Goal: Task Accomplishment & Management: Complete application form

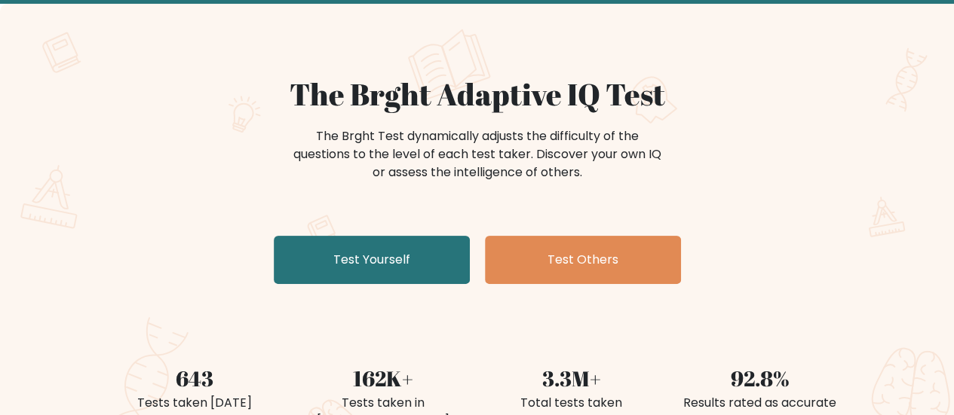
scroll to position [78, 0]
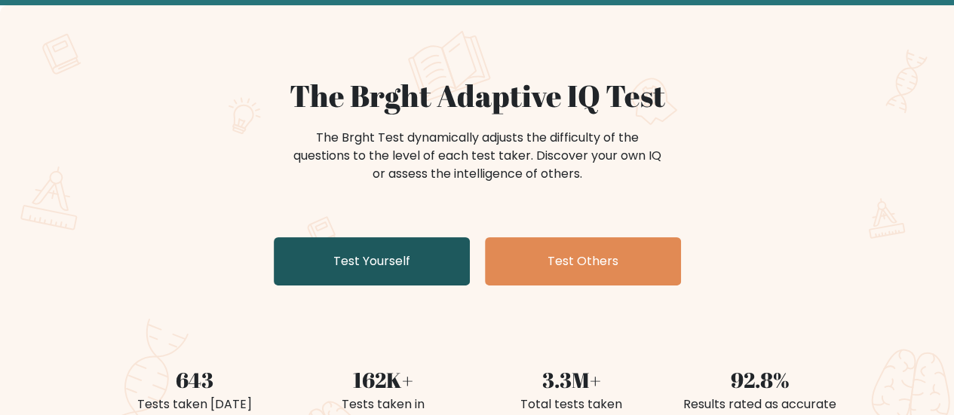
click at [363, 268] on link "Test Yourself" at bounding box center [372, 262] width 196 height 48
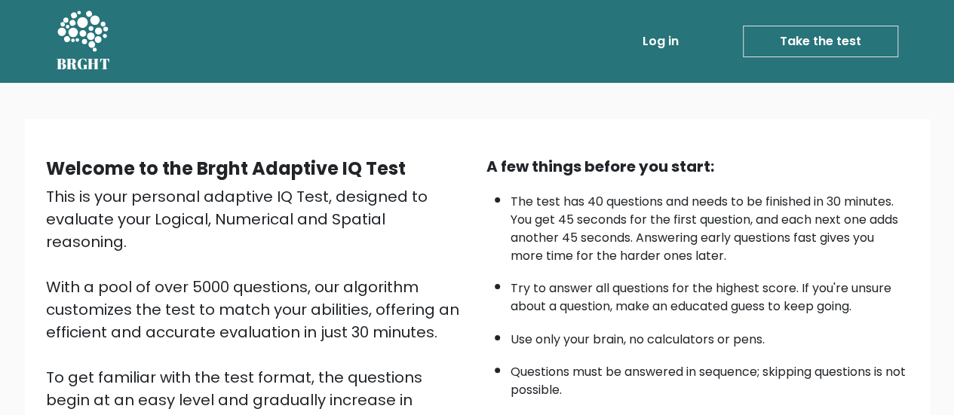
scroll to position [274, 0]
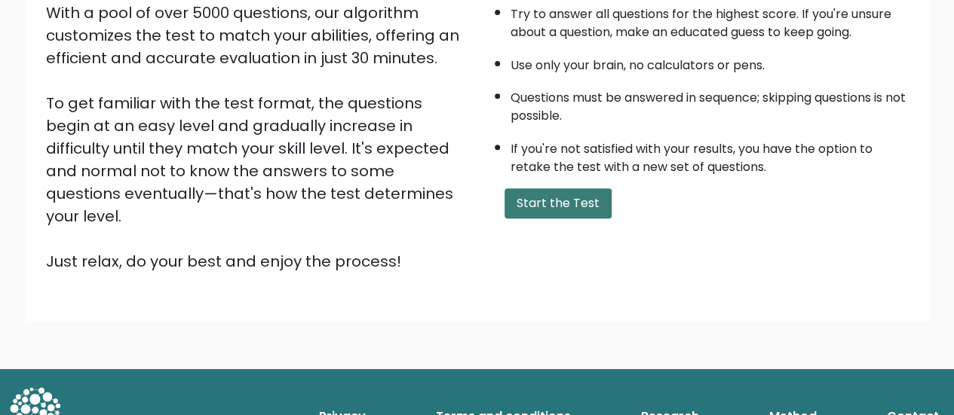
click at [535, 203] on button "Start the Test" at bounding box center [557, 203] width 107 height 30
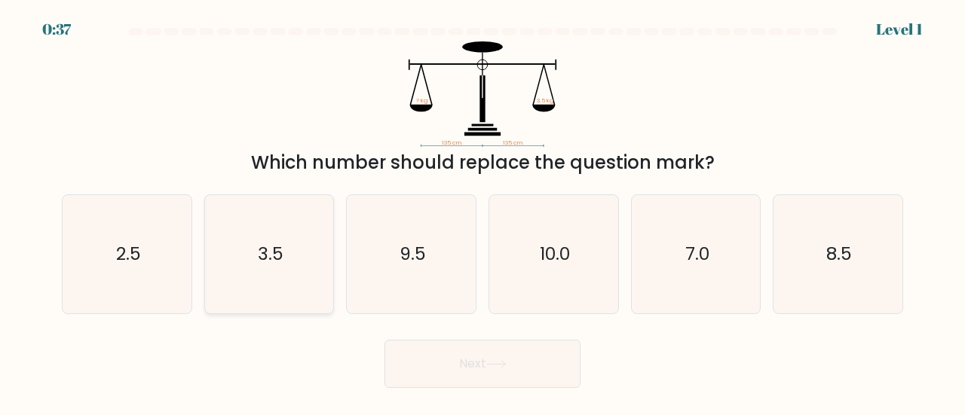
click at [274, 289] on icon "3.5" at bounding box center [269, 254] width 118 height 118
click at [483, 212] on input "b. 3.5" at bounding box center [483, 210] width 1 height 4
radio input "true"
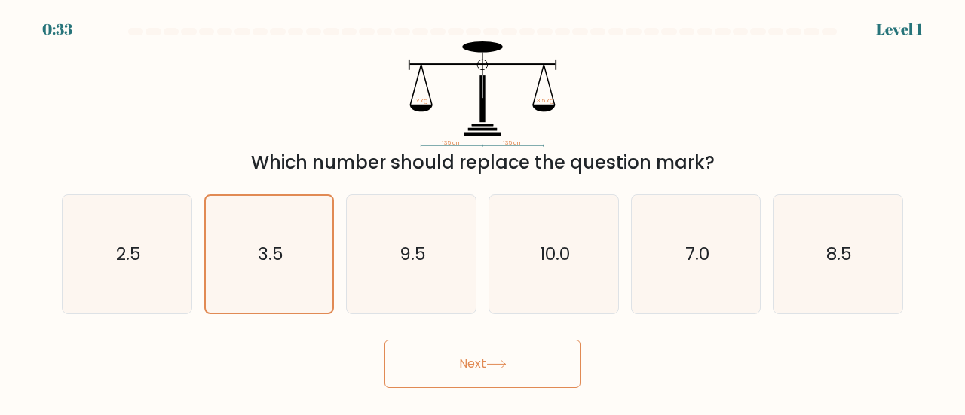
click at [460, 357] on button "Next" at bounding box center [483, 364] width 196 height 48
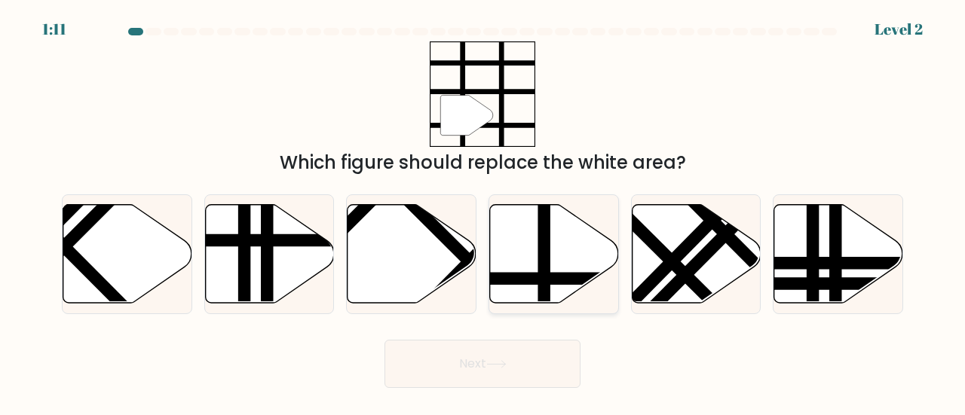
click at [524, 268] on icon at bounding box center [554, 253] width 129 height 99
click at [483, 212] on input "d." at bounding box center [483, 210] width 1 height 4
radio input "true"
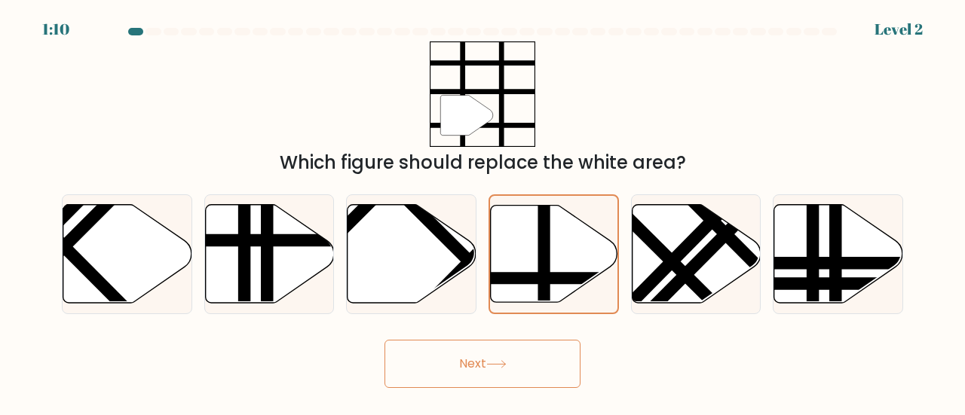
click at [481, 351] on button "Next" at bounding box center [483, 364] width 196 height 48
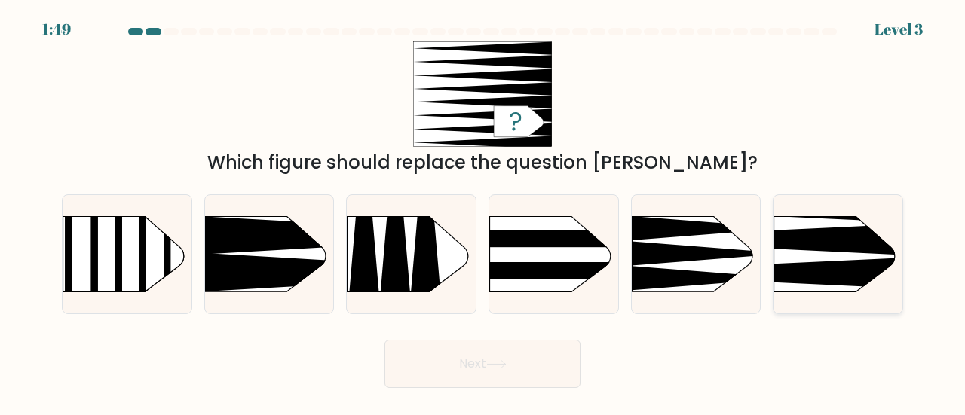
click at [827, 247] on icon at bounding box center [747, 240] width 336 height 32
click at [483, 212] on input "f." at bounding box center [483, 210] width 1 height 4
radio input "true"
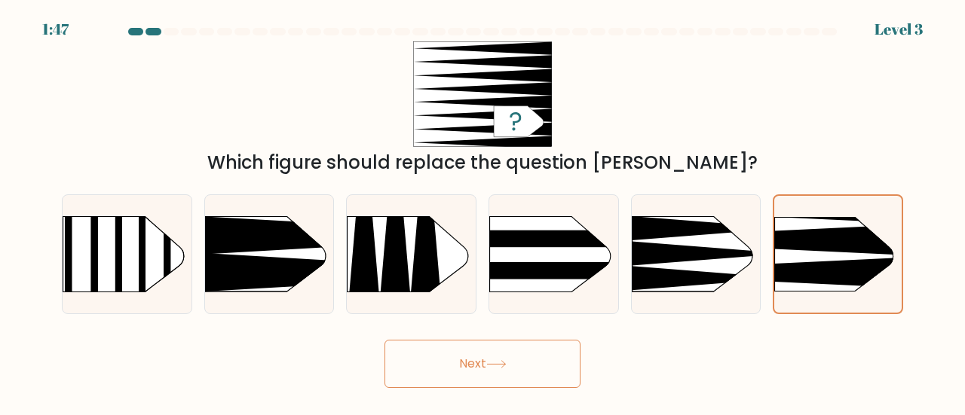
click at [480, 362] on button "Next" at bounding box center [483, 364] width 196 height 48
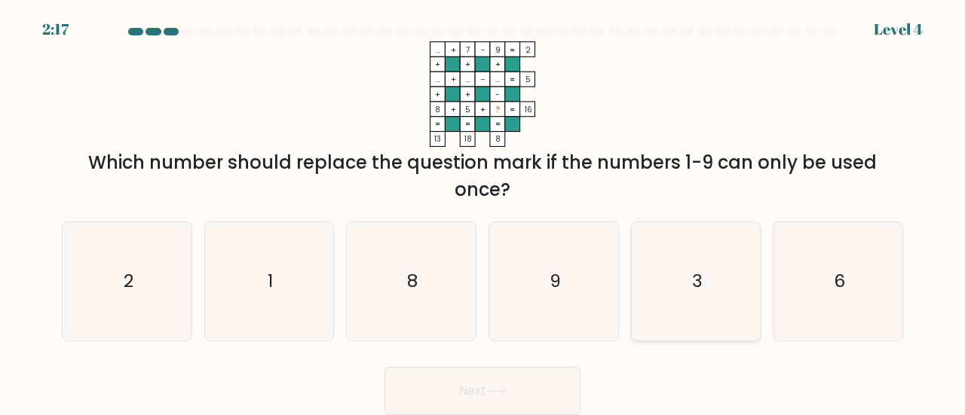
click at [731, 291] on icon "3" at bounding box center [696, 281] width 118 height 118
click at [483, 212] on input "e. 3" at bounding box center [483, 210] width 1 height 4
radio input "true"
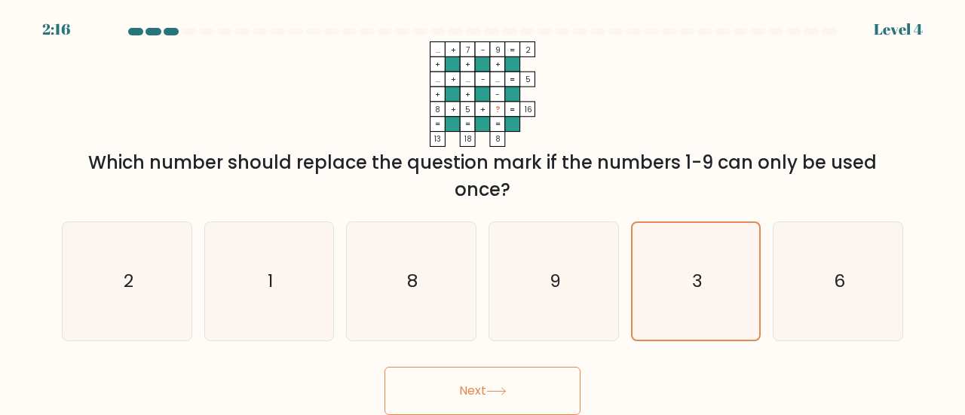
click at [491, 388] on icon at bounding box center [496, 392] width 20 height 8
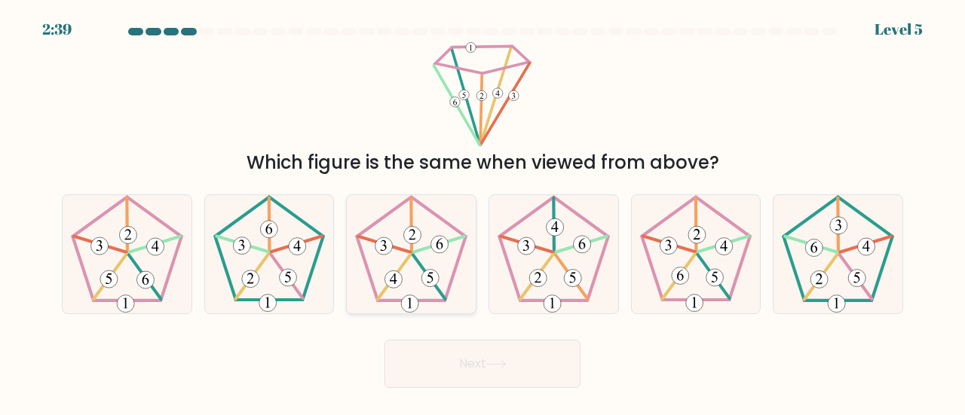
click at [434, 282] on 649 at bounding box center [429, 278] width 17 height 17
click at [483, 212] on input "c." at bounding box center [483, 210] width 1 height 4
radio input "true"
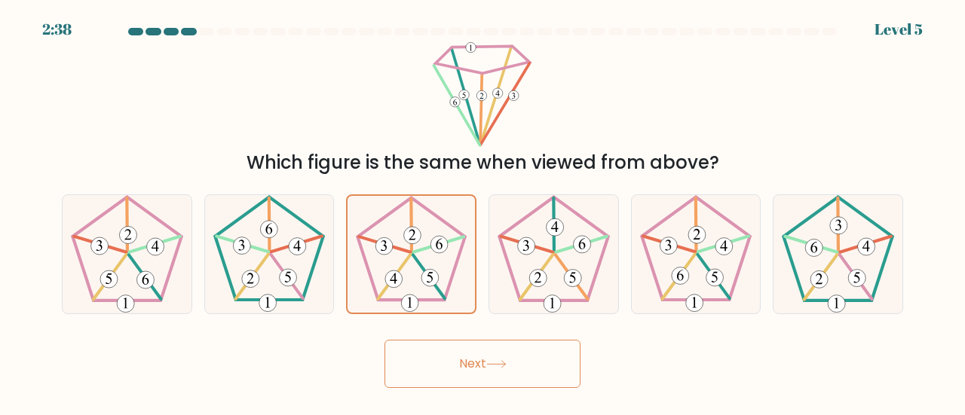
click at [445, 357] on button "Next" at bounding box center [483, 364] width 196 height 48
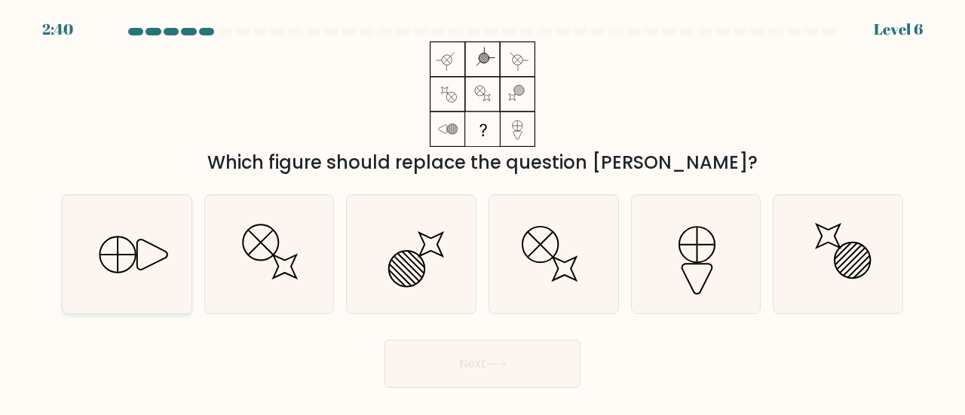
click at [129, 269] on icon at bounding box center [117, 254] width 35 height 35
click at [483, 212] on input "a." at bounding box center [483, 210] width 1 height 4
radio input "true"
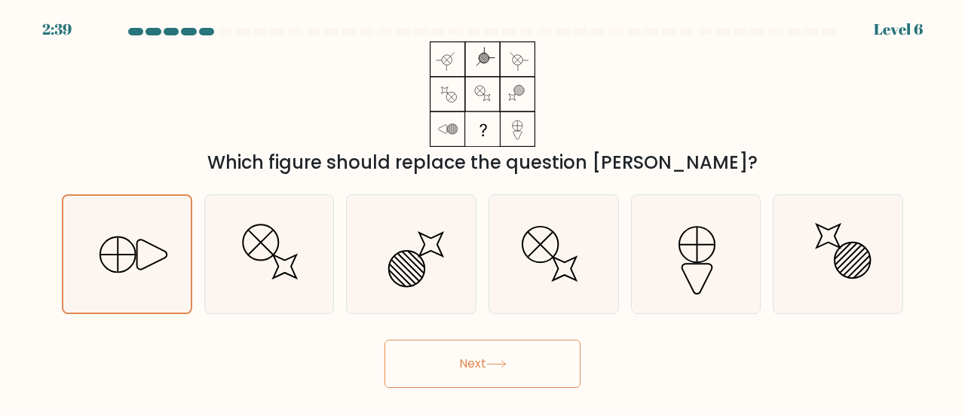
click at [424, 376] on button "Next" at bounding box center [483, 364] width 196 height 48
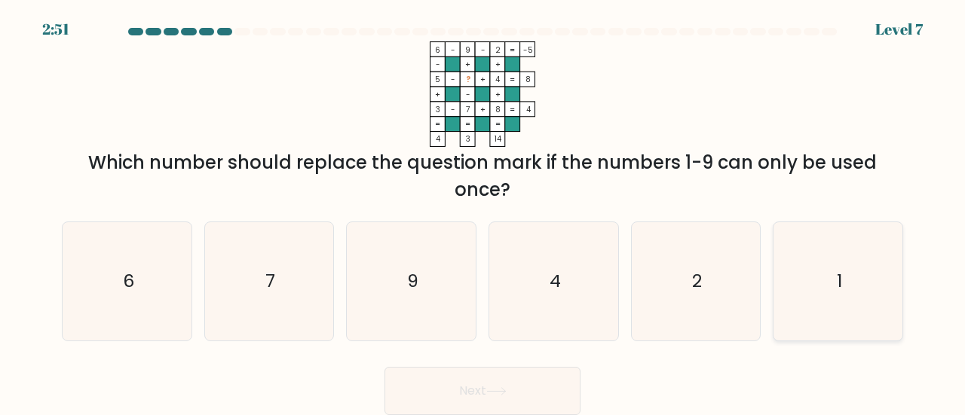
click at [796, 283] on icon "1" at bounding box center [838, 281] width 118 height 118
click at [483, 212] on input "f. 1" at bounding box center [483, 210] width 1 height 4
radio input "true"
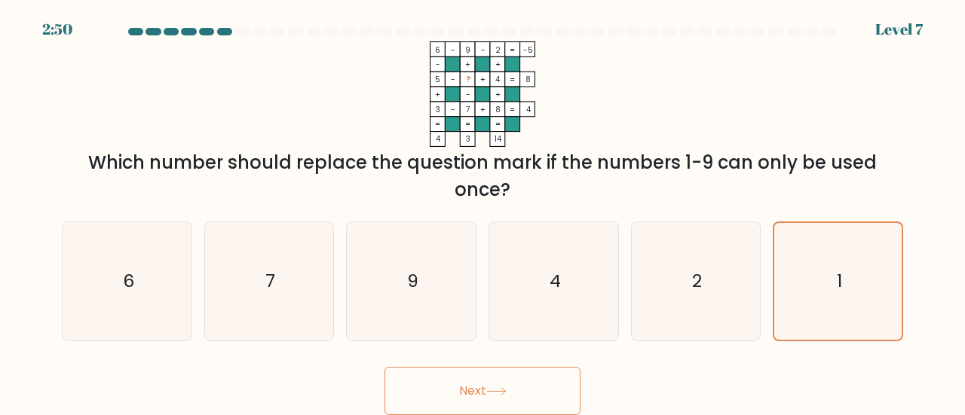
click at [499, 387] on button "Next" at bounding box center [483, 391] width 196 height 48
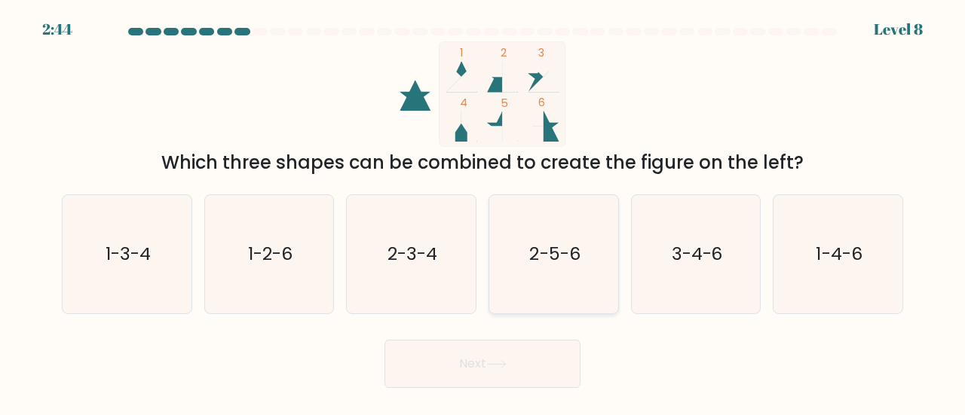
click at [579, 253] on text "2-5-6" at bounding box center [554, 253] width 51 height 25
click at [483, 212] on input "d. 2-5-6" at bounding box center [483, 210] width 1 height 4
radio input "true"
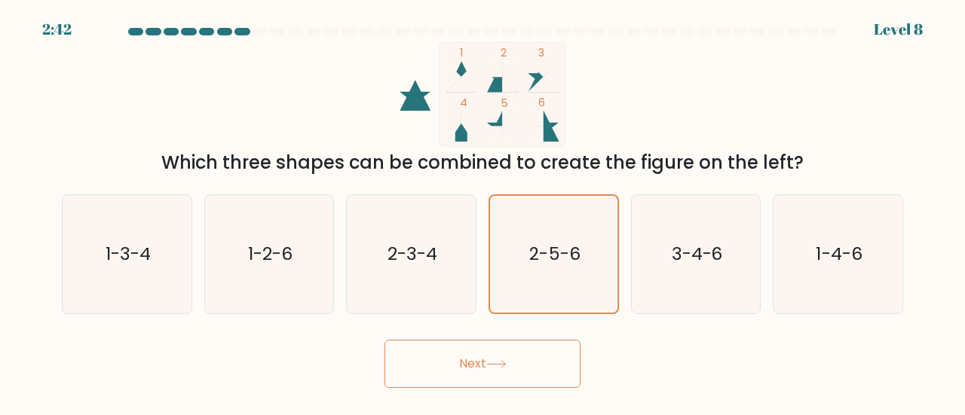
click at [516, 355] on button "Next" at bounding box center [483, 364] width 196 height 48
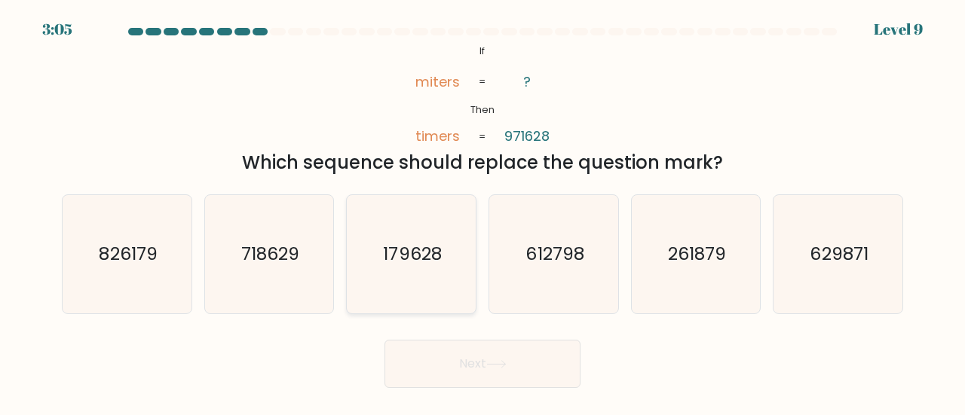
click at [418, 281] on icon "179628" at bounding box center [411, 254] width 118 height 118
click at [483, 212] on input "c. 179628" at bounding box center [483, 210] width 1 height 4
radio input "true"
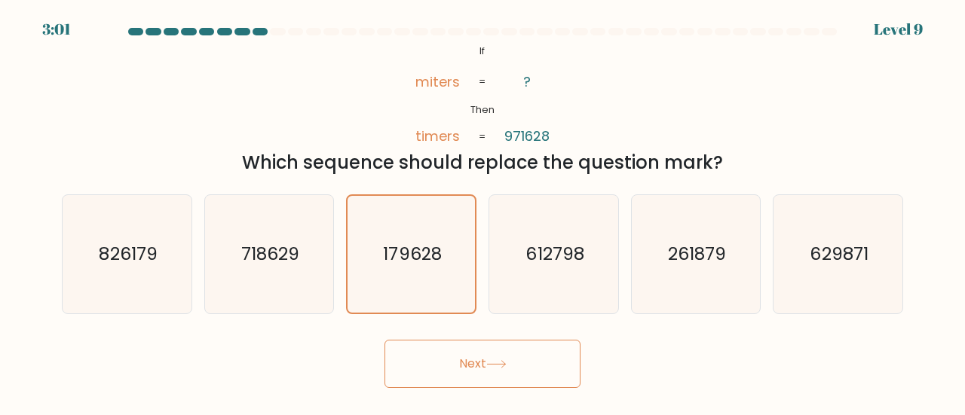
click at [437, 369] on button "Next" at bounding box center [483, 364] width 196 height 48
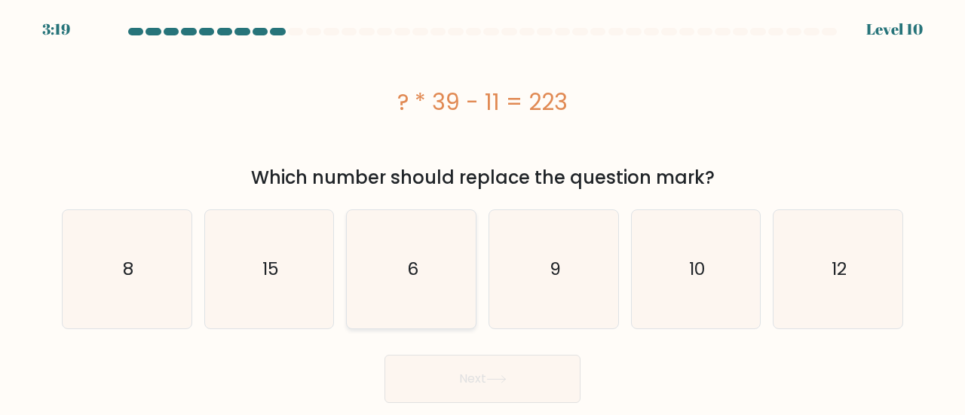
click at [400, 259] on icon "6" at bounding box center [411, 269] width 118 height 118
click at [483, 212] on input "c. 6" at bounding box center [483, 210] width 1 height 4
radio input "true"
click at [416, 382] on button "Next" at bounding box center [483, 379] width 196 height 48
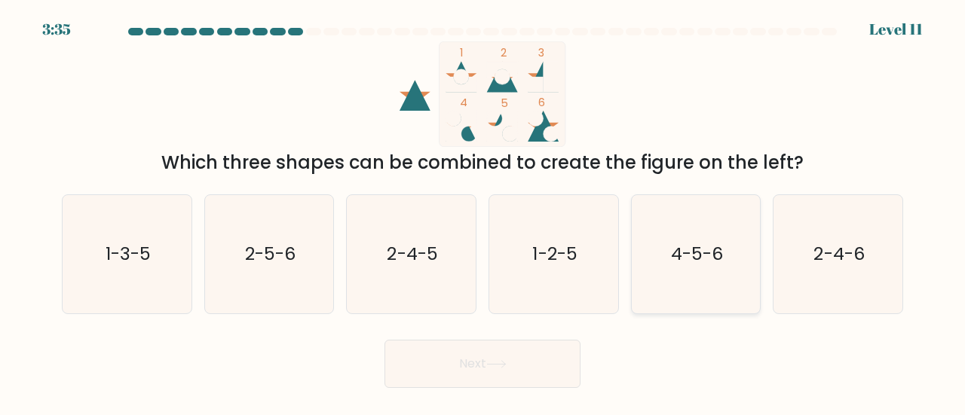
click at [694, 274] on icon "4-5-6" at bounding box center [696, 254] width 118 height 118
click at [483, 212] on input "e. 4-5-6" at bounding box center [483, 210] width 1 height 4
radio input "true"
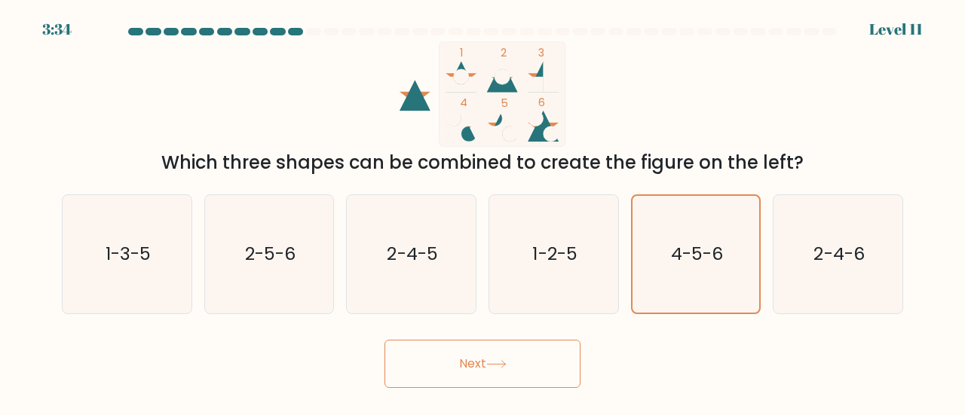
click at [507, 384] on button "Next" at bounding box center [483, 364] width 196 height 48
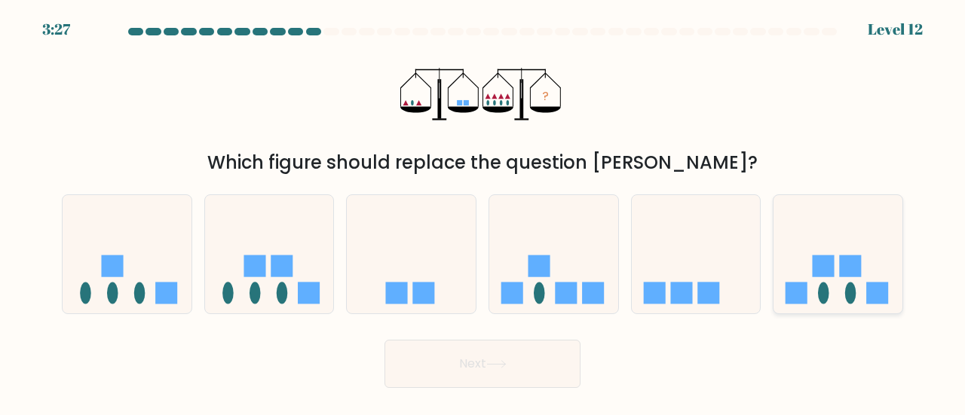
click at [851, 278] on icon at bounding box center [838, 254] width 129 height 106
click at [483, 212] on input "f." at bounding box center [483, 210] width 1 height 4
radio input "true"
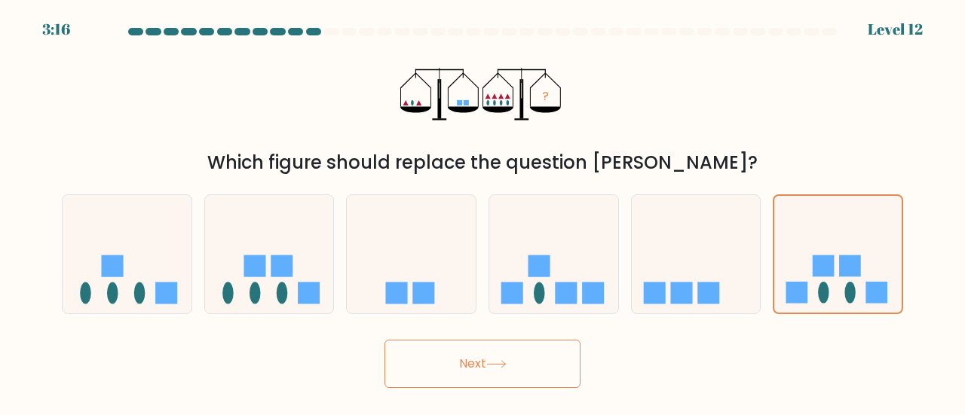
click at [495, 366] on icon at bounding box center [496, 364] width 20 height 8
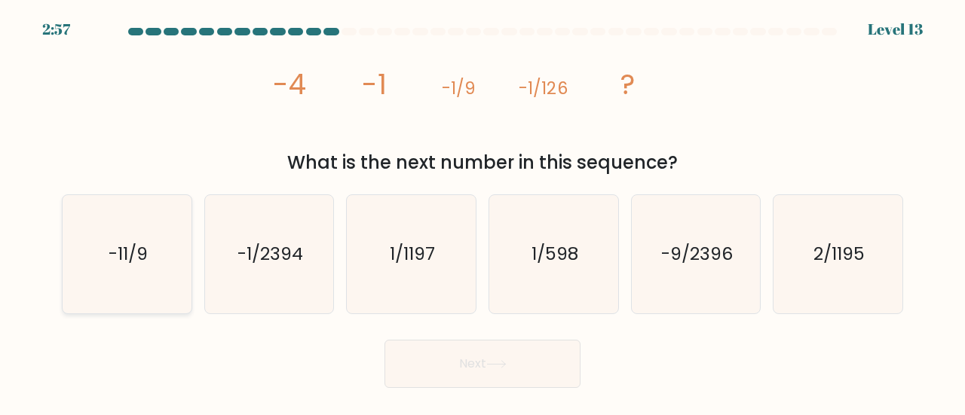
click at [130, 270] on icon "-11/9" at bounding box center [127, 254] width 118 height 118
click at [483, 212] on input "a. -11/9" at bounding box center [483, 210] width 1 height 4
radio input "true"
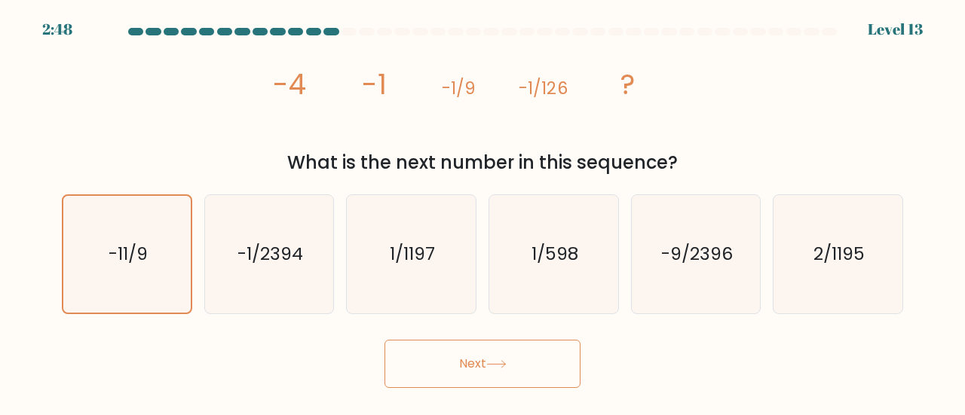
click at [492, 353] on button "Next" at bounding box center [483, 364] width 196 height 48
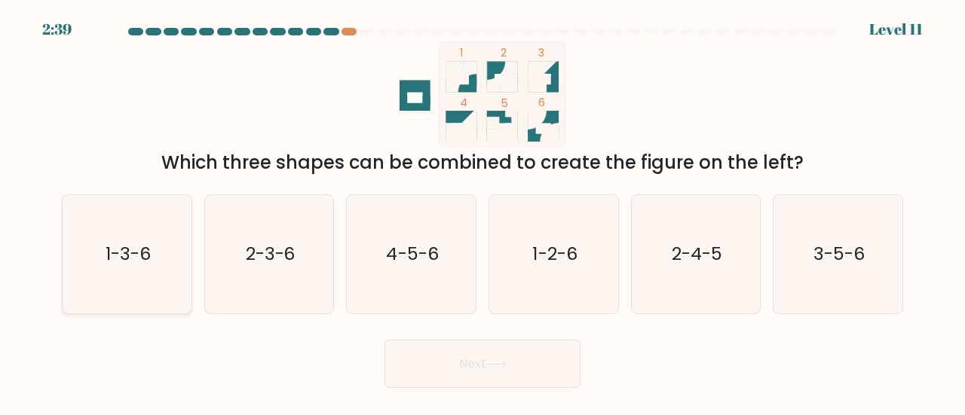
click at [147, 227] on icon "1-3-6" at bounding box center [127, 254] width 118 height 118
click at [483, 212] on input "a. 1-3-6" at bounding box center [483, 210] width 1 height 4
radio input "true"
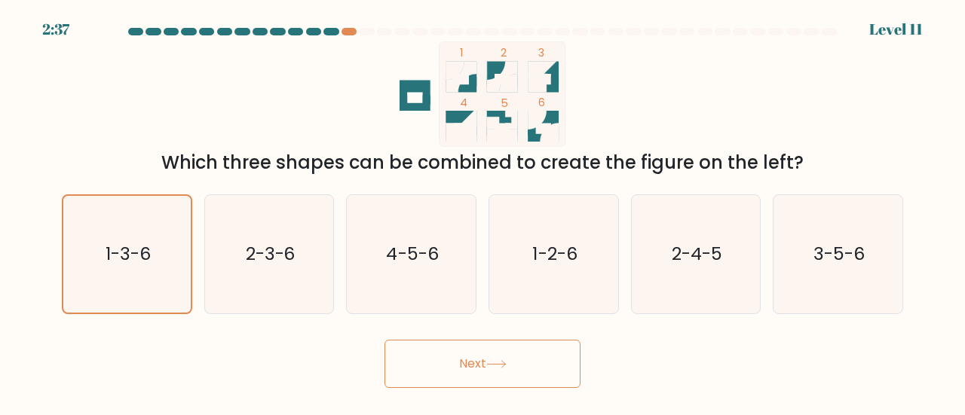
click at [510, 368] on button "Next" at bounding box center [483, 364] width 196 height 48
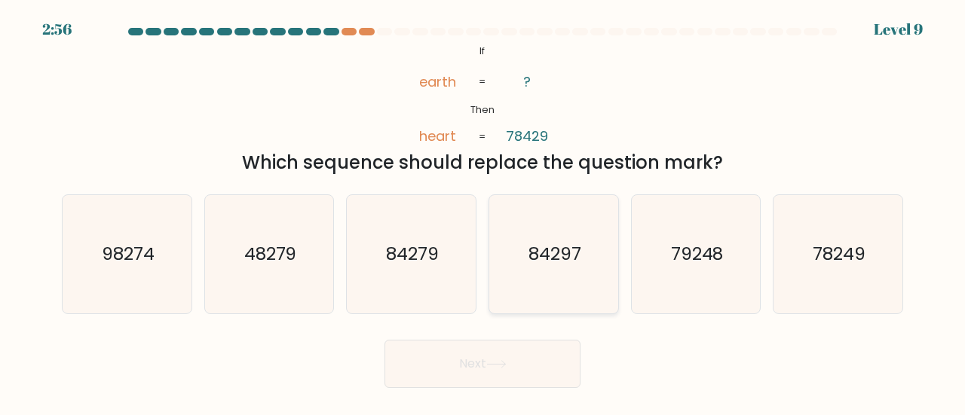
click at [538, 254] on text "84297" at bounding box center [555, 253] width 53 height 25
click at [483, 212] on input "d. 84297" at bounding box center [483, 210] width 1 height 4
radio input "true"
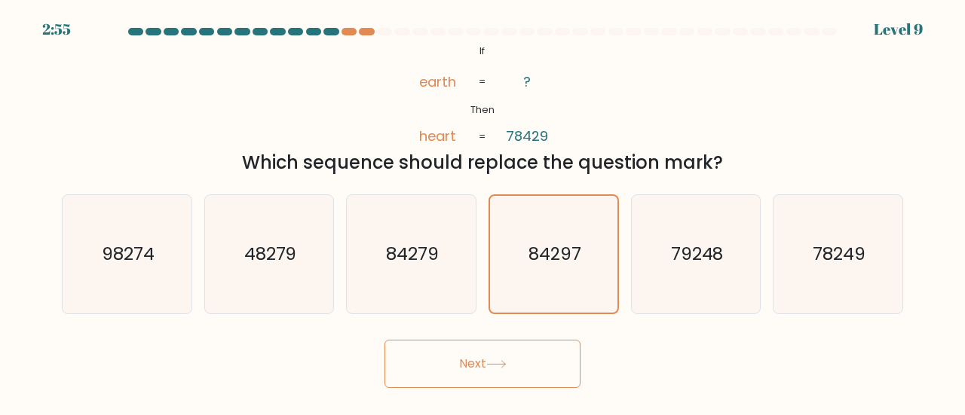
click at [486, 361] on button "Next" at bounding box center [483, 364] width 196 height 48
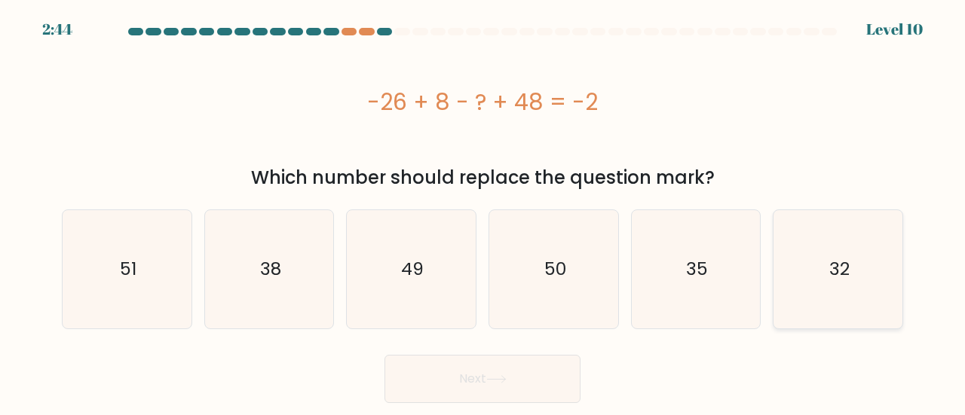
click at [847, 265] on text "32" at bounding box center [839, 269] width 20 height 25
click at [483, 212] on input "f. 32" at bounding box center [483, 210] width 1 height 4
radio input "true"
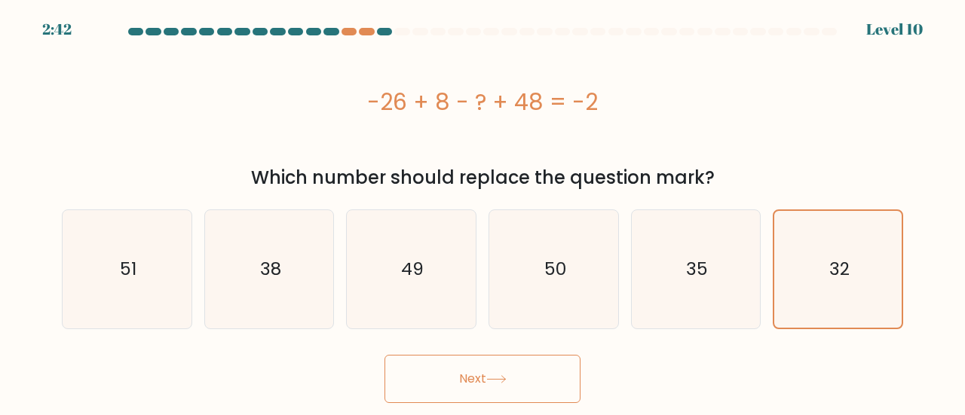
click at [528, 379] on button "Next" at bounding box center [483, 379] width 196 height 48
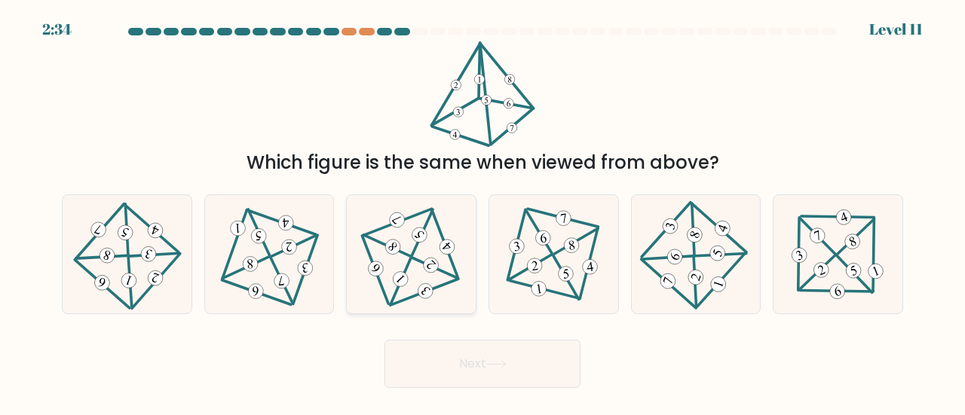
click at [421, 295] on 709 at bounding box center [425, 290] width 21 height 21
click at [483, 212] on input "c." at bounding box center [483, 210] width 1 height 4
radio input "true"
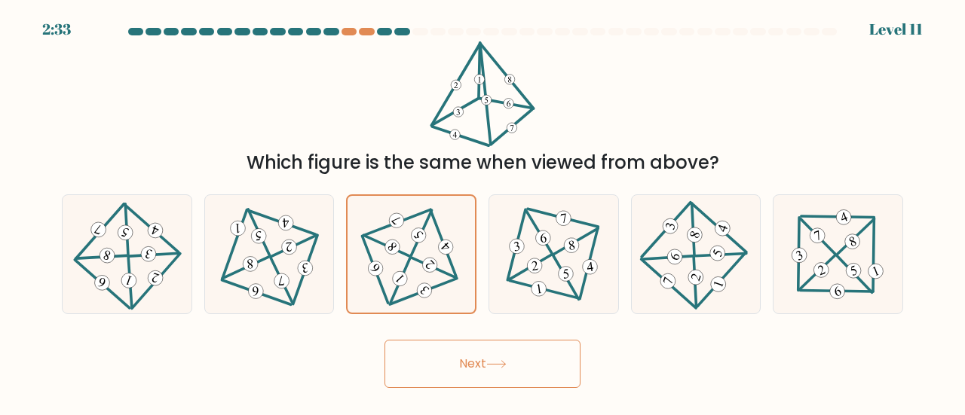
click at [484, 365] on button "Next" at bounding box center [483, 364] width 196 height 48
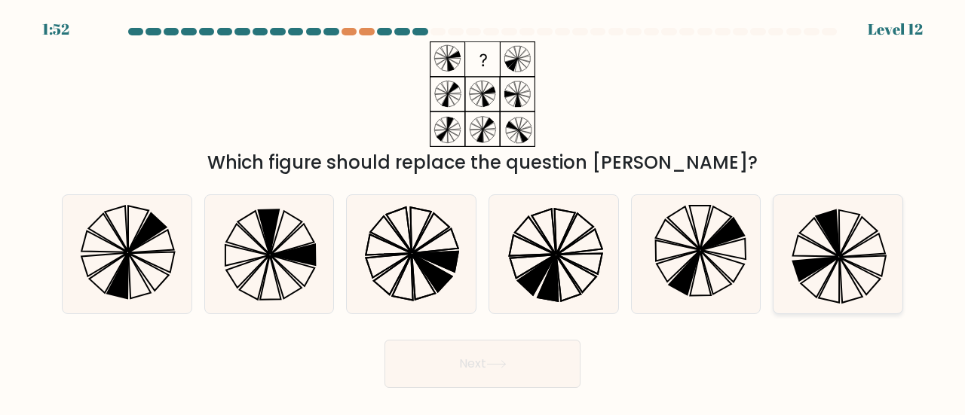
click at [832, 250] on icon at bounding box center [838, 254] width 118 height 118
click at [483, 212] on input "f." at bounding box center [483, 210] width 1 height 4
radio input "true"
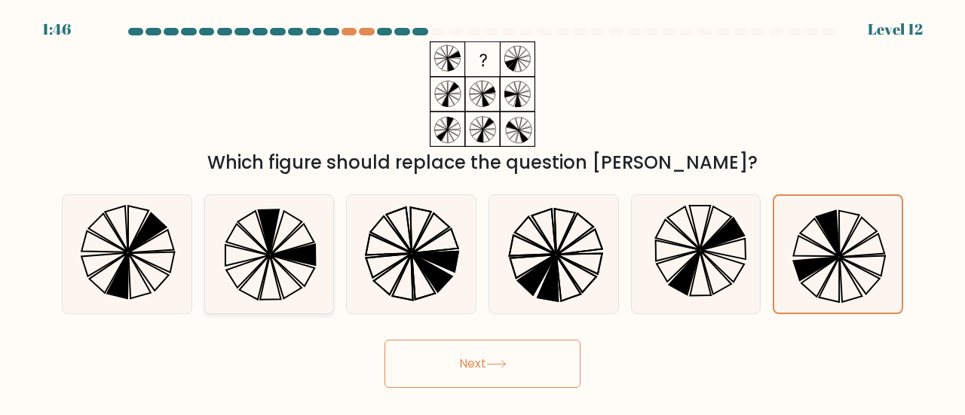
click at [282, 258] on icon at bounding box center [293, 255] width 44 height 21
click at [483, 212] on input "b." at bounding box center [483, 210] width 1 height 4
radio input "true"
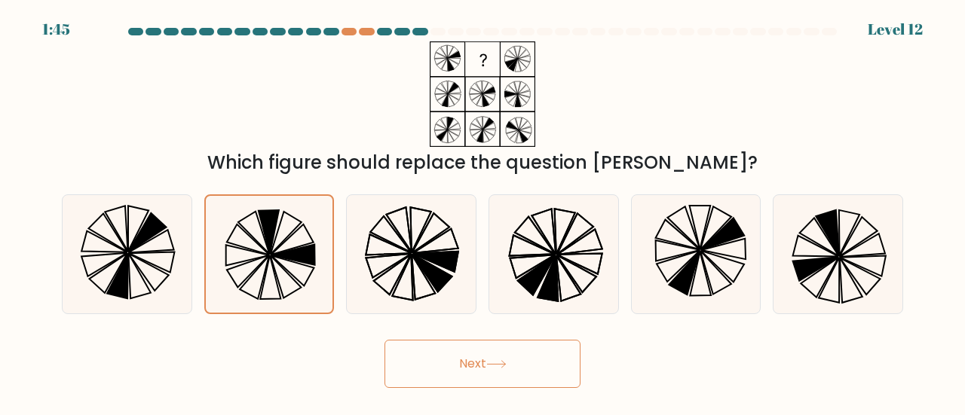
click at [462, 357] on button "Next" at bounding box center [483, 364] width 196 height 48
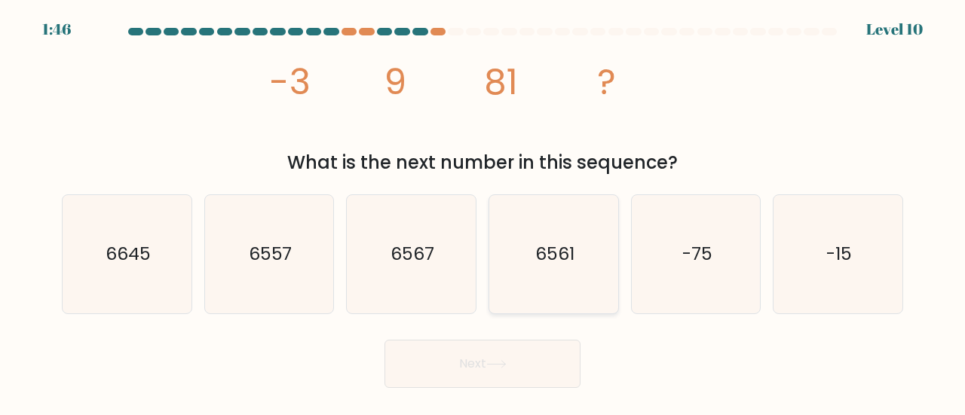
click at [533, 244] on icon "6561" at bounding box center [554, 254] width 118 height 118
click at [483, 212] on input "d. 6561" at bounding box center [483, 210] width 1 height 4
radio input "true"
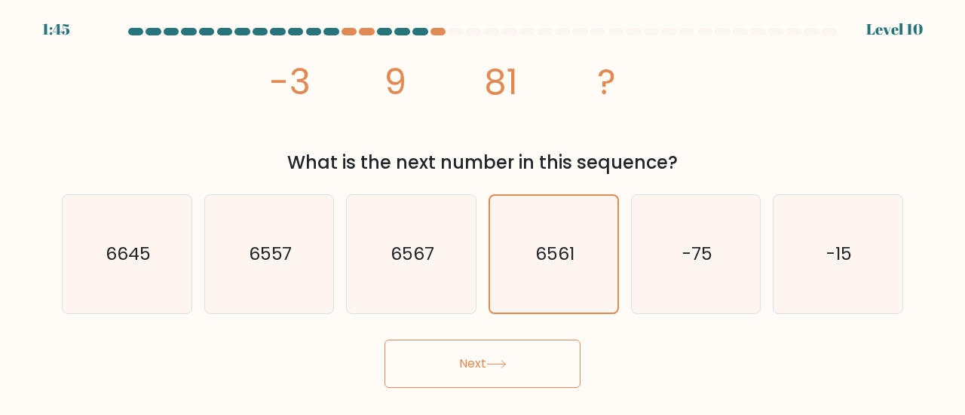
click at [495, 356] on button "Next" at bounding box center [483, 364] width 196 height 48
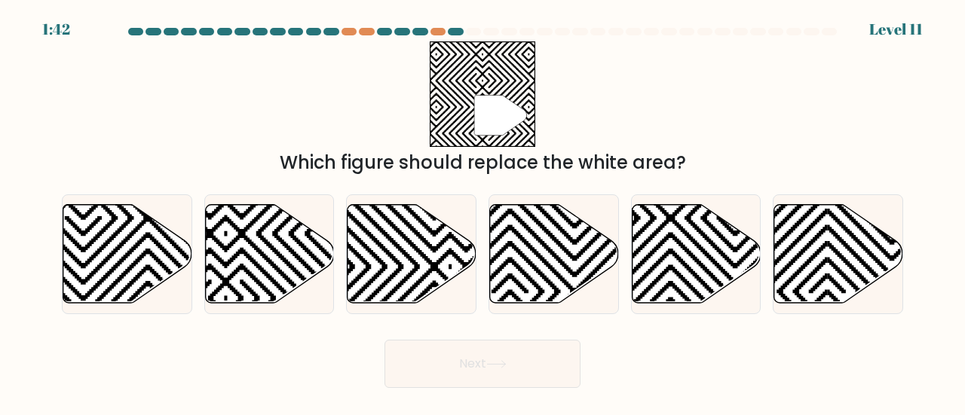
click at [495, 366] on icon at bounding box center [496, 364] width 20 height 8
click at [728, 348] on div "Next" at bounding box center [483, 361] width 860 height 56
click at [841, 275] on icon at bounding box center [957, 307] width 259 height 259
click at [483, 212] on input "f." at bounding box center [483, 210] width 1 height 4
radio input "true"
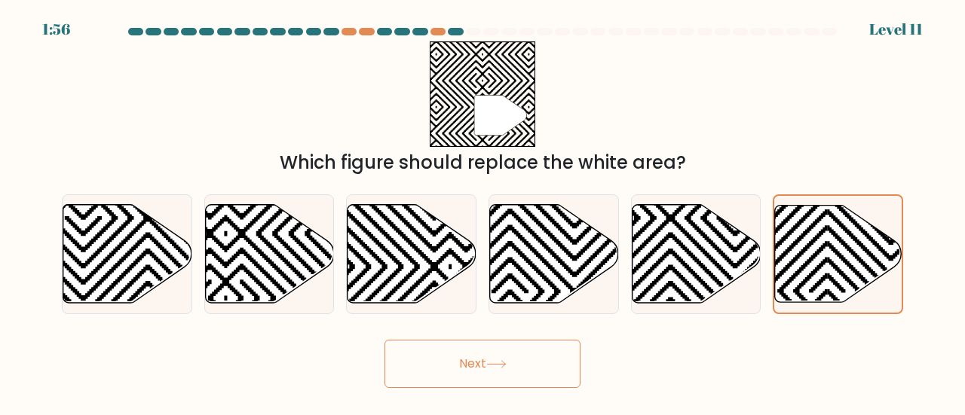
click at [548, 340] on button "Next" at bounding box center [483, 364] width 196 height 48
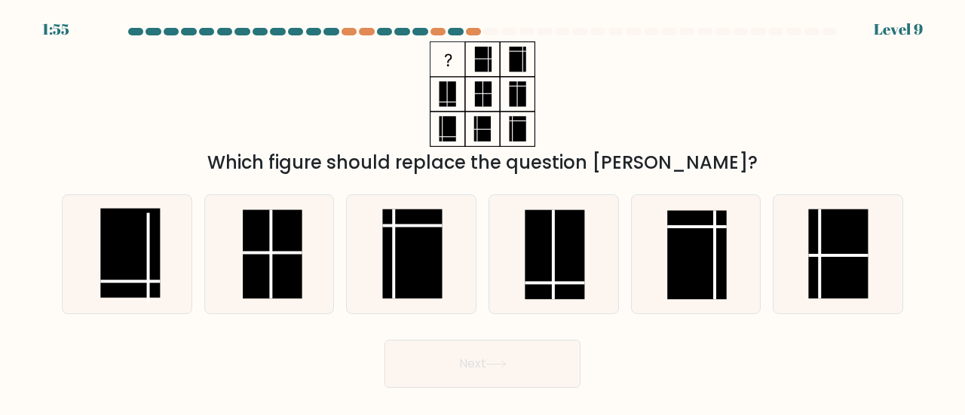
click at [534, 354] on button "Next" at bounding box center [483, 364] width 196 height 48
click at [630, 139] on div "Which figure should replace the question mark?" at bounding box center [483, 108] width 860 height 135
click at [572, 244] on rect at bounding box center [555, 254] width 60 height 89
click at [483, 212] on input "d." at bounding box center [483, 210] width 1 height 4
radio input "true"
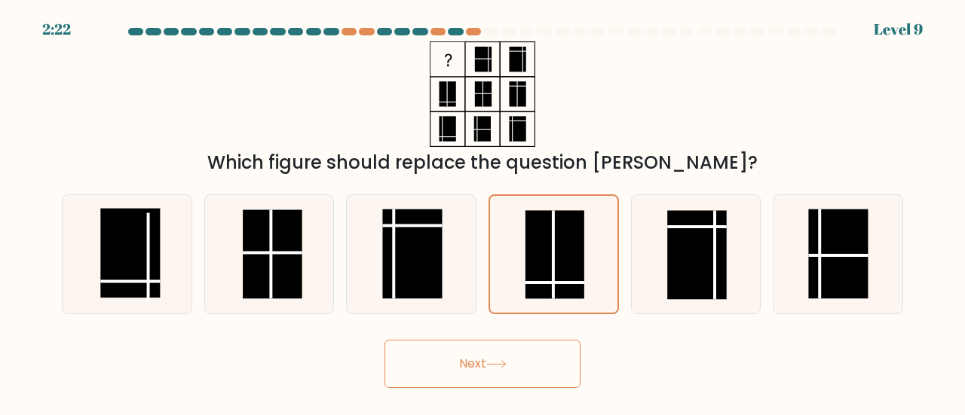
click at [489, 362] on button "Next" at bounding box center [483, 364] width 196 height 48
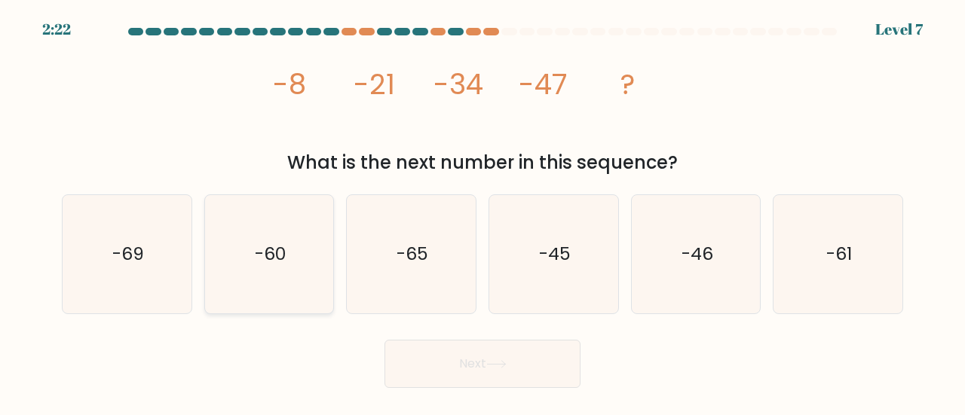
click at [281, 248] on text "-60" at bounding box center [270, 253] width 31 height 25
click at [483, 212] on input "b. -60" at bounding box center [483, 210] width 1 height 4
radio input "true"
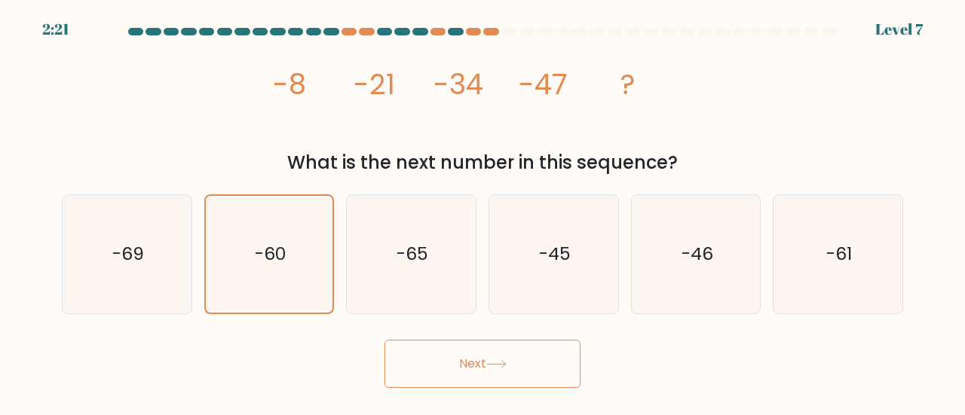
click at [466, 363] on button "Next" at bounding box center [483, 364] width 196 height 48
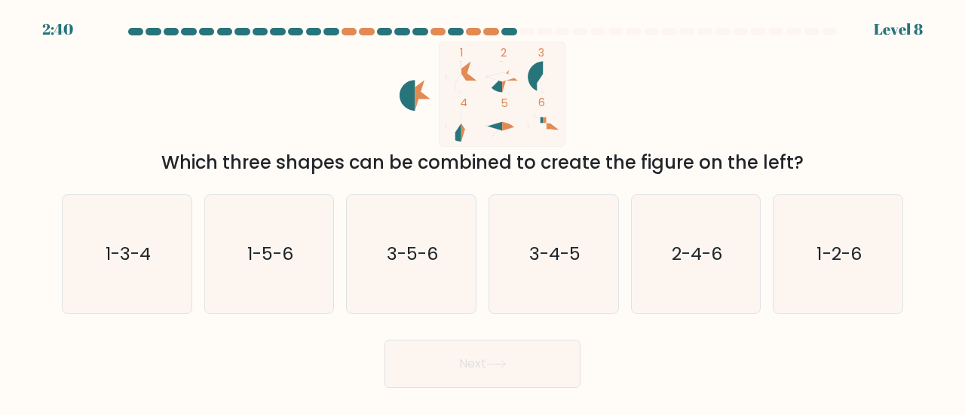
click at [193, 262] on div "a. 1-3-4" at bounding box center [127, 255] width 143 height 120
click at [167, 265] on icon "1-3-4" at bounding box center [127, 254] width 118 height 118
click at [483, 212] on input "a. 1-3-4" at bounding box center [483, 210] width 1 height 4
radio input "true"
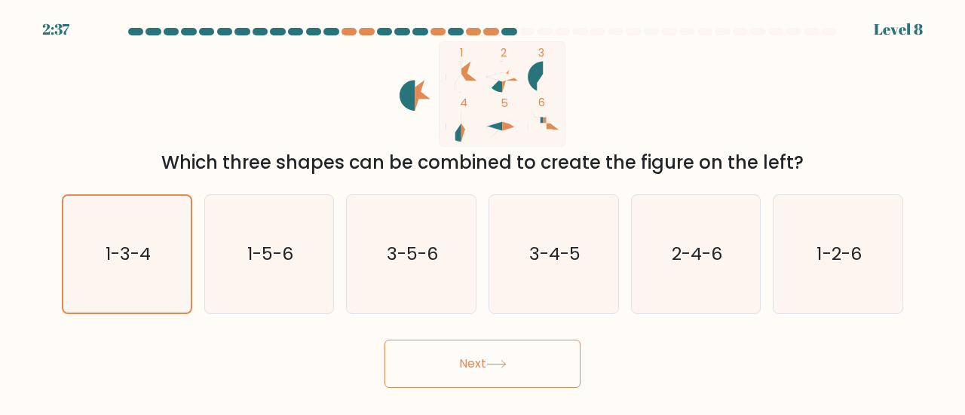
click at [485, 360] on button "Next" at bounding box center [483, 364] width 196 height 48
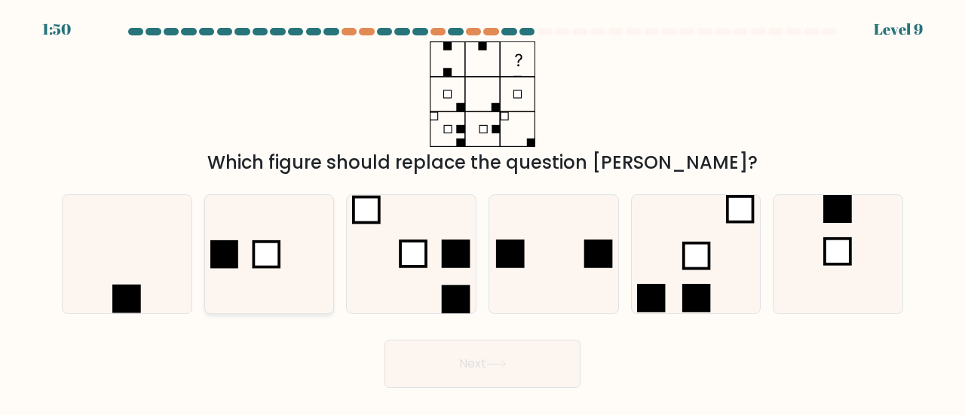
click at [273, 262] on rect at bounding box center [266, 255] width 26 height 26
click at [483, 212] on input "b." at bounding box center [483, 210] width 1 height 4
radio input "true"
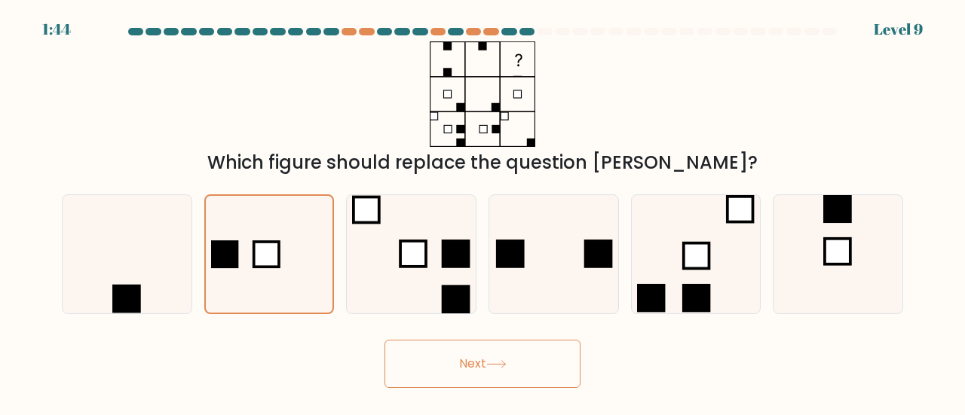
click at [481, 352] on button "Next" at bounding box center [483, 364] width 196 height 48
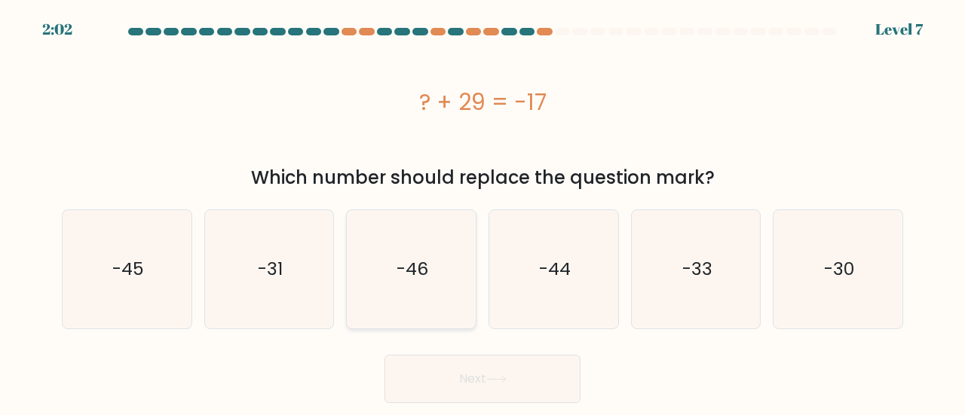
click at [415, 288] on icon "-46" at bounding box center [411, 269] width 118 height 118
click at [483, 212] on input "c. -46" at bounding box center [483, 210] width 1 height 4
radio input "true"
click at [486, 375] on button "Next" at bounding box center [483, 379] width 196 height 48
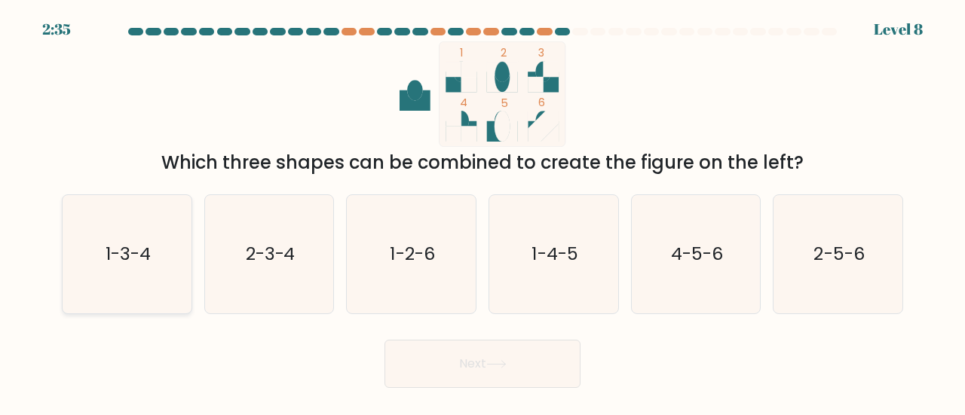
click at [159, 277] on icon "1-3-4" at bounding box center [127, 254] width 118 height 118
click at [483, 212] on input "a. 1-3-4" at bounding box center [483, 210] width 1 height 4
radio input "true"
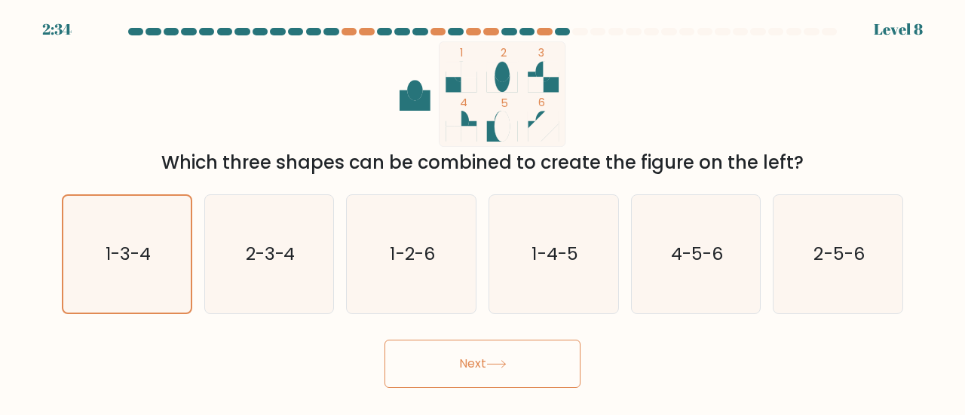
click at [443, 360] on button "Next" at bounding box center [483, 364] width 196 height 48
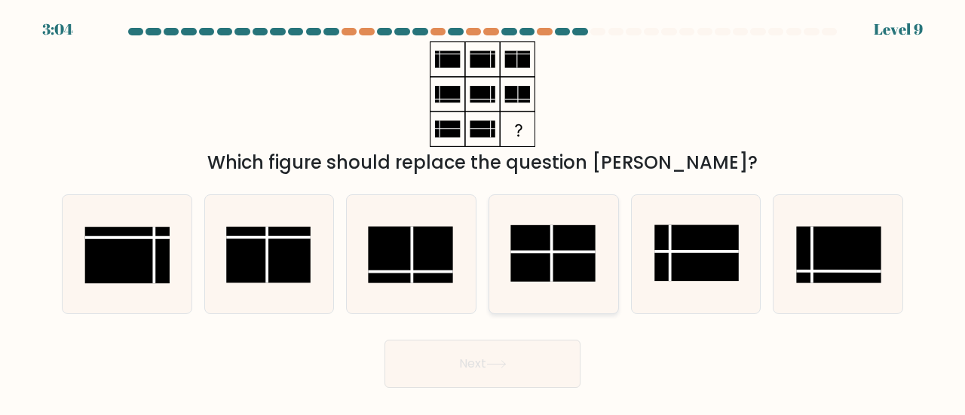
click at [559, 257] on rect at bounding box center [552, 253] width 84 height 57
click at [483, 212] on input "d." at bounding box center [483, 210] width 1 height 4
radio input "true"
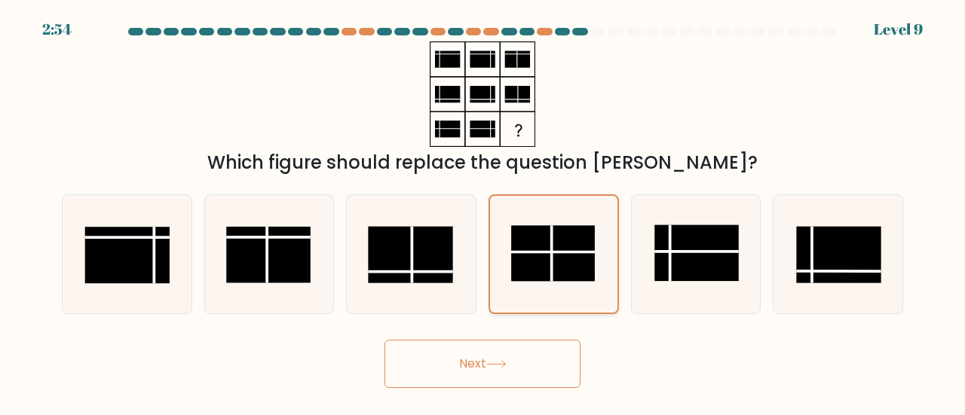
click at [565, 234] on rect at bounding box center [553, 253] width 84 height 56
click at [483, 212] on input "d." at bounding box center [483, 210] width 1 height 4
click at [483, 368] on button "Next" at bounding box center [483, 364] width 196 height 48
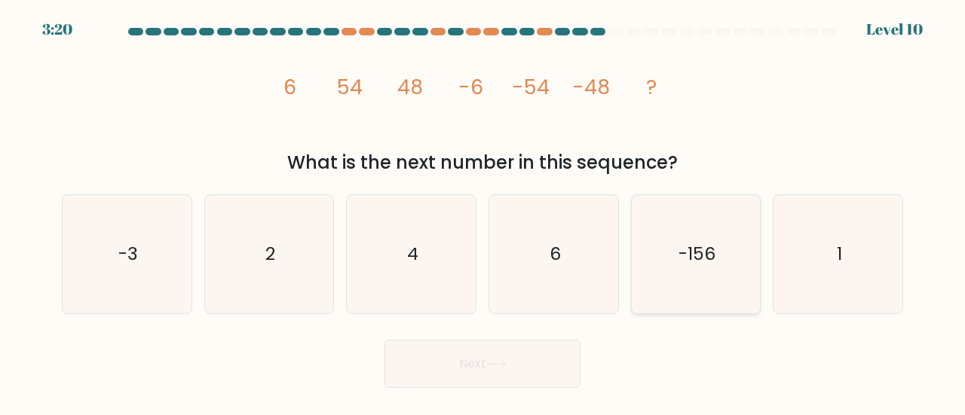
click at [713, 262] on text "-156" at bounding box center [697, 253] width 37 height 25
click at [483, 212] on input "e. -156" at bounding box center [483, 210] width 1 height 4
radio input "true"
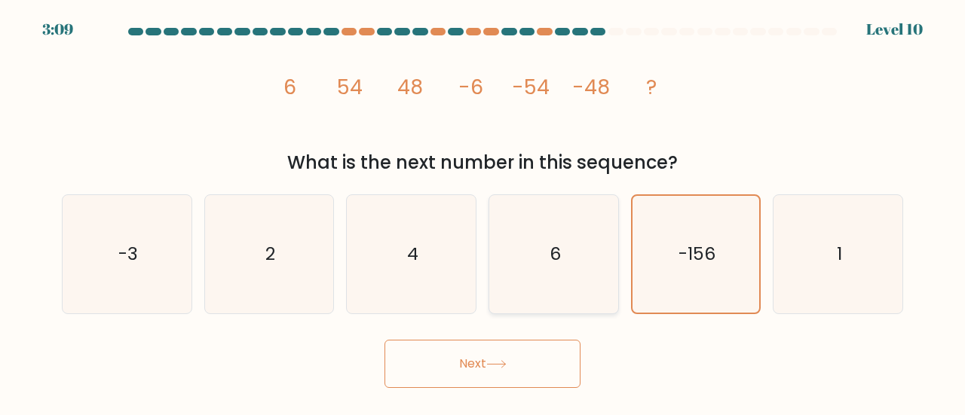
click at [549, 263] on text "6" at bounding box center [554, 253] width 11 height 25
click at [483, 212] on input "d. 6" at bounding box center [483, 210] width 1 height 4
radio input "true"
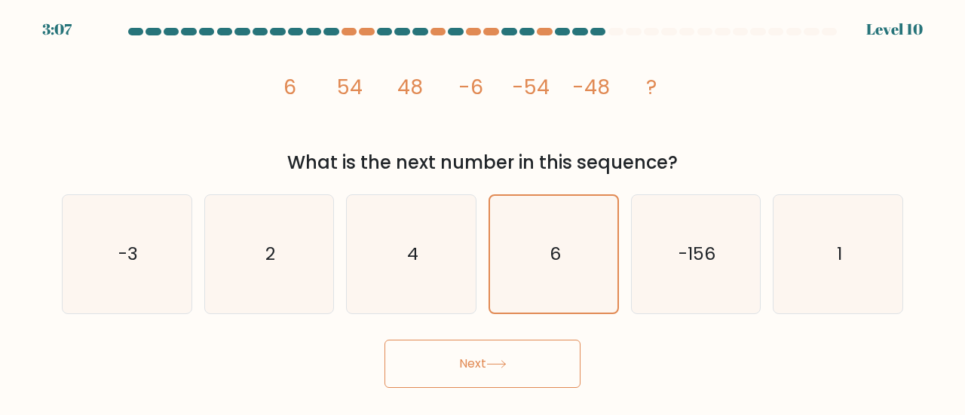
click at [469, 366] on button "Next" at bounding box center [483, 364] width 196 height 48
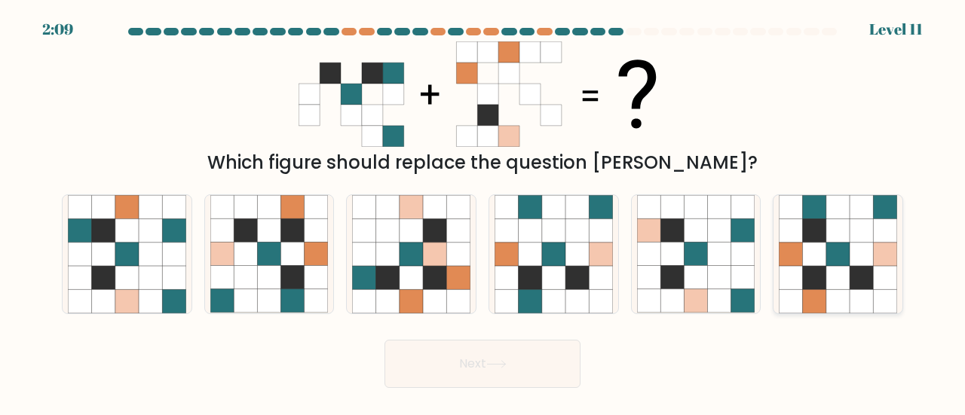
click at [811, 262] on icon at bounding box center [814, 254] width 23 height 23
click at [483, 212] on input "f." at bounding box center [483, 210] width 1 height 4
radio input "true"
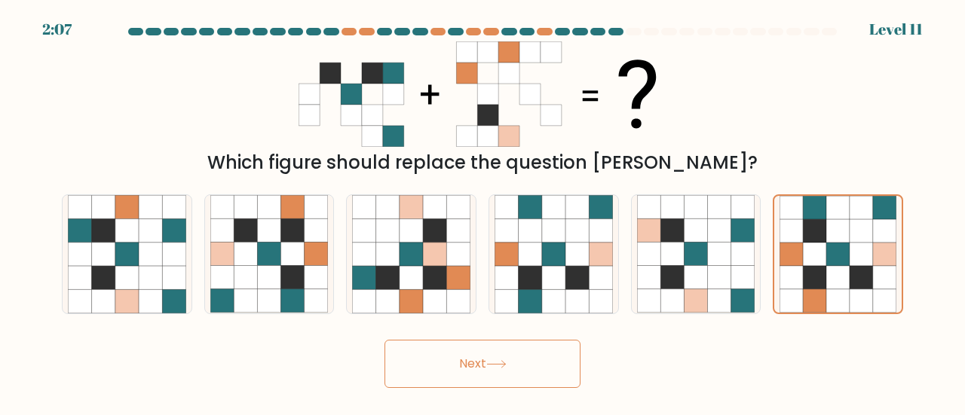
click at [492, 363] on icon at bounding box center [496, 364] width 20 height 8
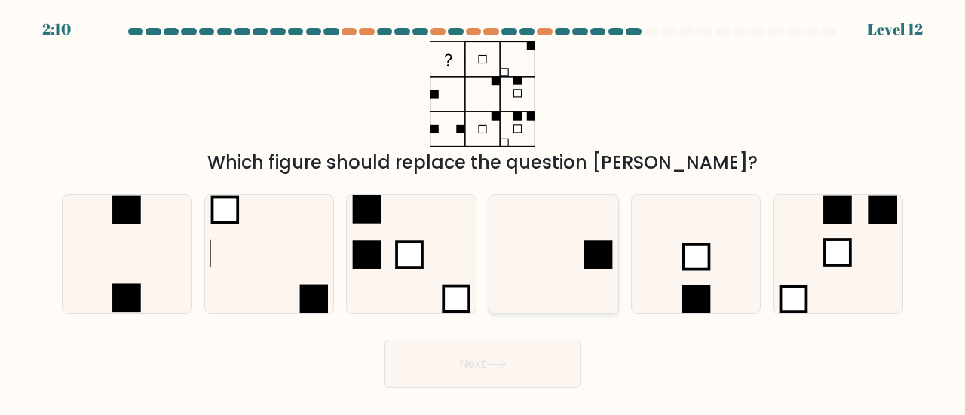
click at [606, 266] on rect at bounding box center [598, 255] width 29 height 29
click at [483, 212] on input "d." at bounding box center [483, 210] width 1 height 4
radio input "true"
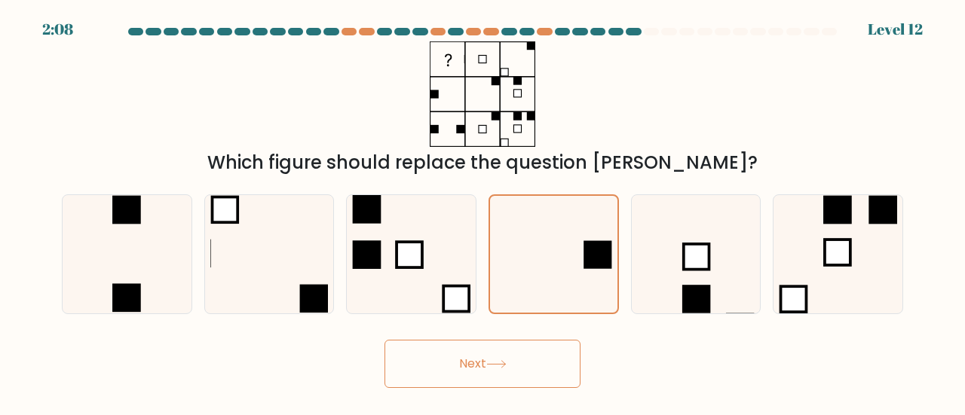
click at [517, 362] on button "Next" at bounding box center [483, 364] width 196 height 48
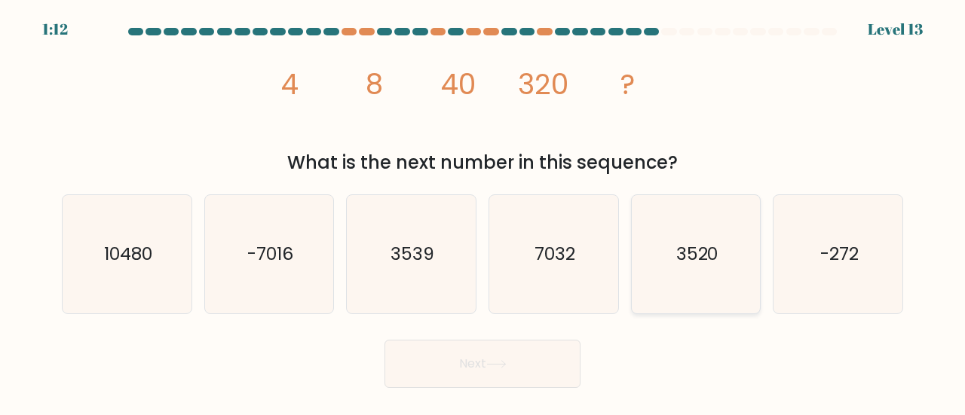
click at [673, 278] on icon "3520" at bounding box center [696, 254] width 118 height 118
click at [483, 212] on input "e. 3520" at bounding box center [483, 210] width 1 height 4
radio input "true"
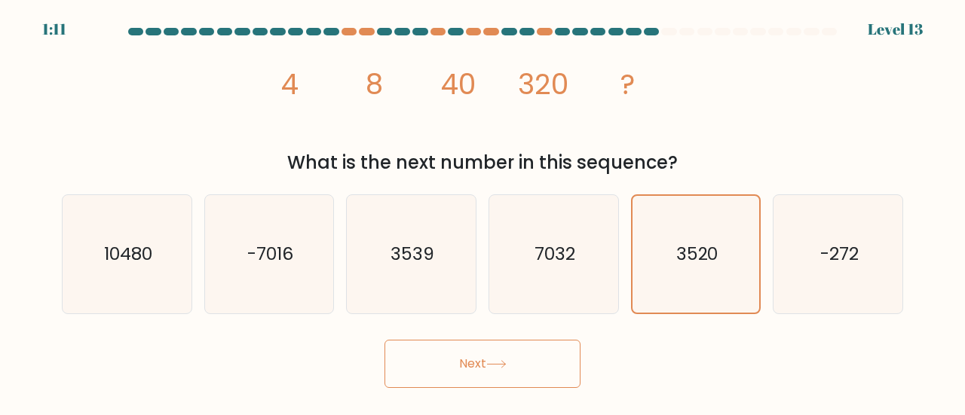
click at [522, 375] on button "Next" at bounding box center [483, 364] width 196 height 48
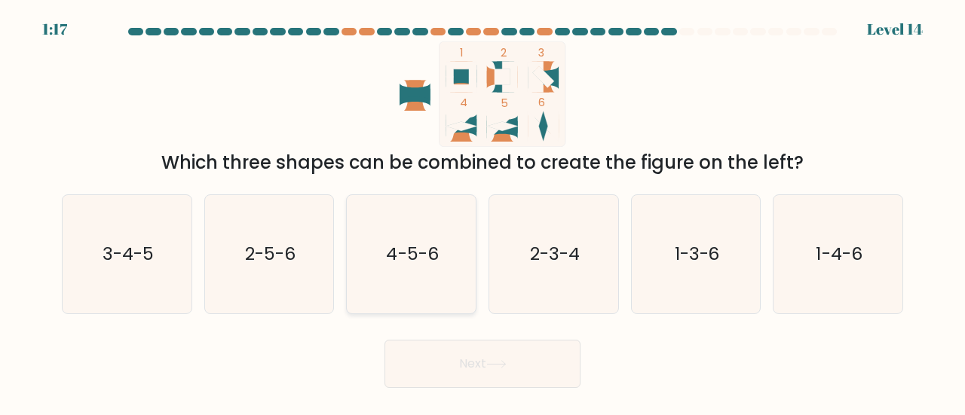
click at [418, 227] on icon "4-5-6" at bounding box center [411, 254] width 118 height 118
click at [483, 212] on input "c. 4-5-6" at bounding box center [483, 210] width 1 height 4
radio input "true"
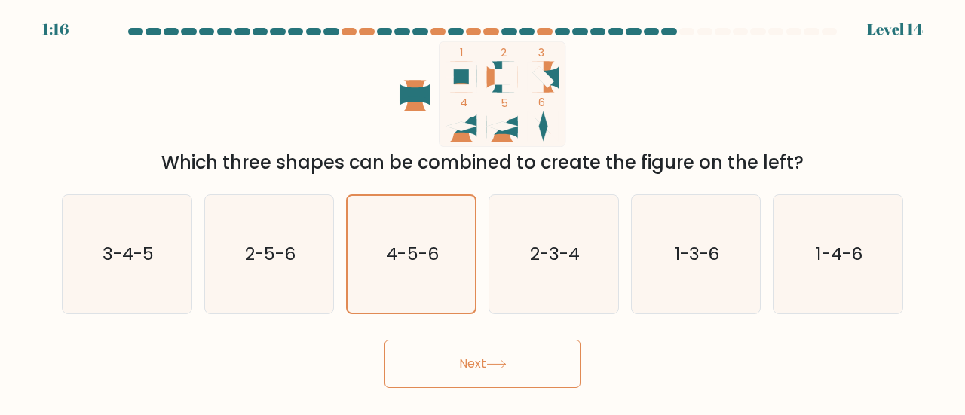
click at [424, 370] on button "Next" at bounding box center [483, 364] width 196 height 48
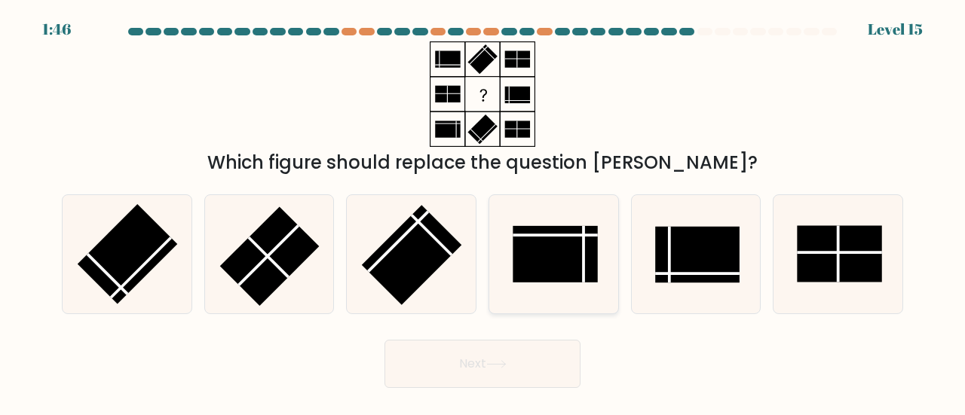
click at [556, 269] on rect at bounding box center [555, 254] width 84 height 57
click at [483, 212] on input "d." at bounding box center [483, 210] width 1 height 4
radio input "true"
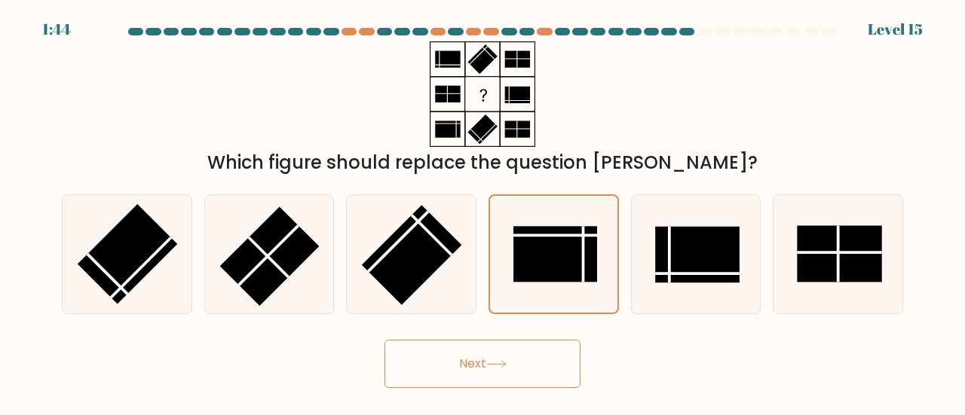
click at [503, 360] on button "Next" at bounding box center [483, 364] width 196 height 48
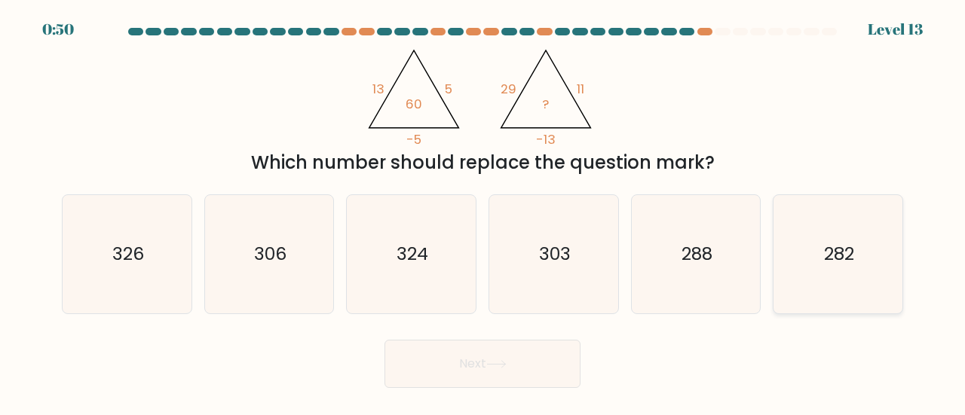
click at [819, 295] on icon "282" at bounding box center [838, 254] width 118 height 118
click at [483, 212] on input "f. 282" at bounding box center [483, 210] width 1 height 4
radio input "true"
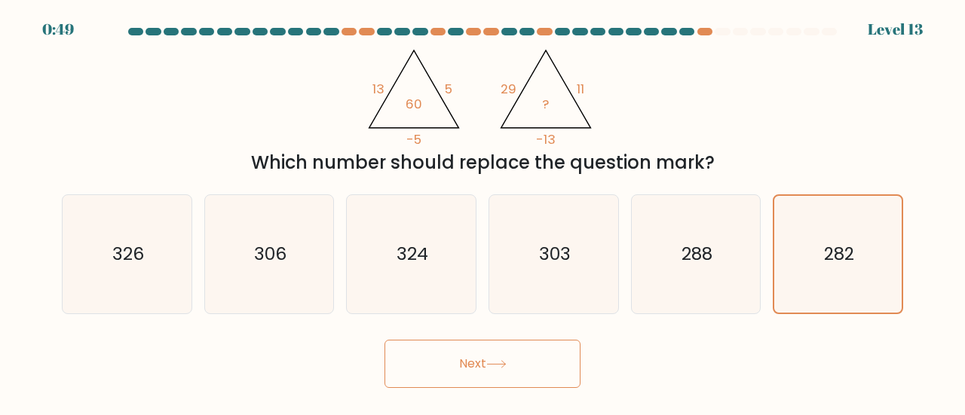
click at [526, 345] on button "Next" at bounding box center [483, 364] width 196 height 48
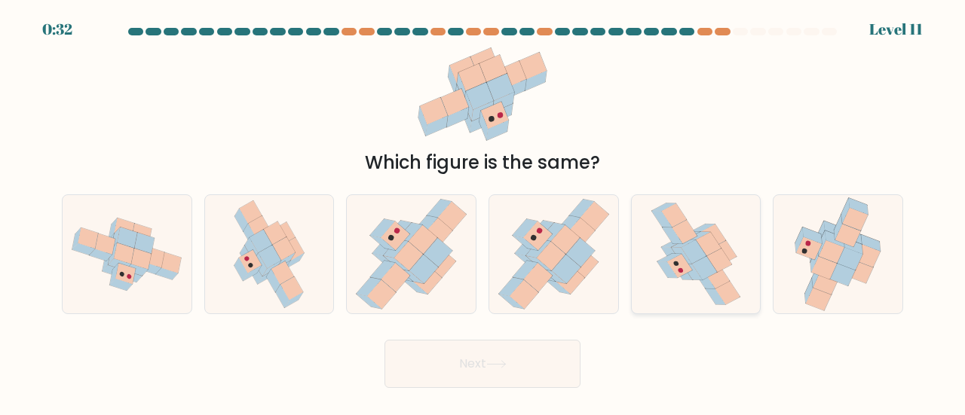
click at [673, 263] on icon at bounding box center [679, 266] width 25 height 23
click at [483, 212] on input "e." at bounding box center [483, 210] width 1 height 4
radio input "true"
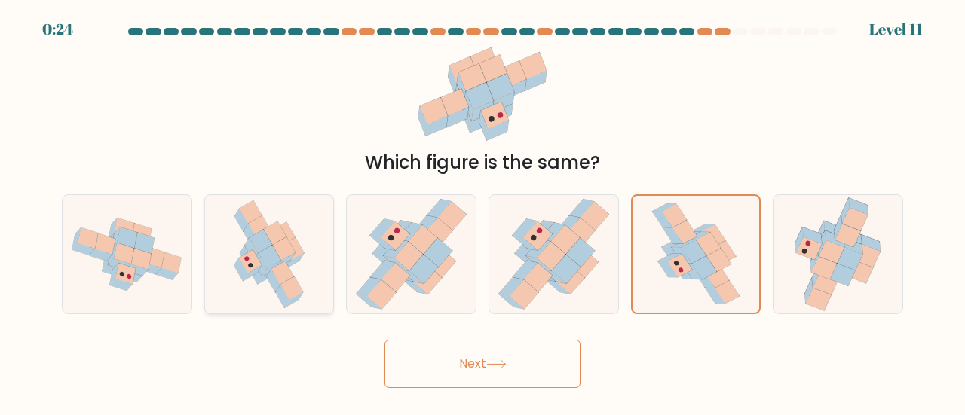
click at [302, 311] on icon at bounding box center [269, 254] width 84 height 118
click at [483, 212] on input "b." at bounding box center [483, 210] width 1 height 4
radio input "true"
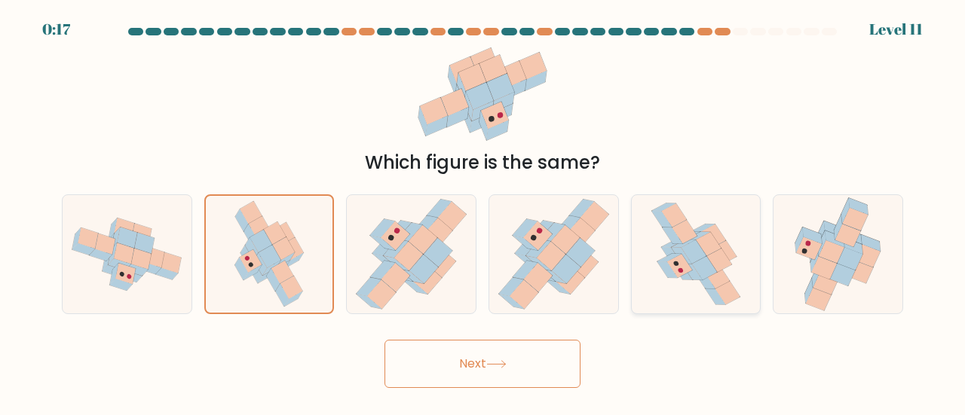
click at [649, 282] on icon at bounding box center [696, 254] width 94 height 118
click at [483, 212] on input "e." at bounding box center [483, 210] width 1 height 4
radio input "true"
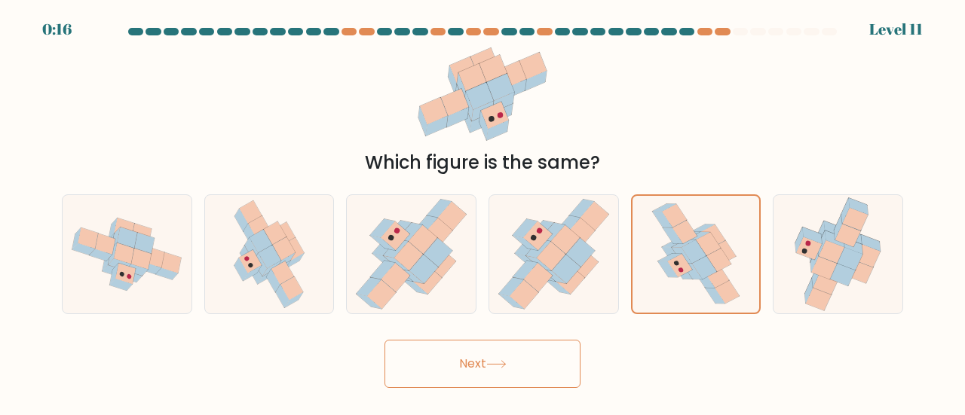
click at [522, 364] on button "Next" at bounding box center [483, 364] width 196 height 48
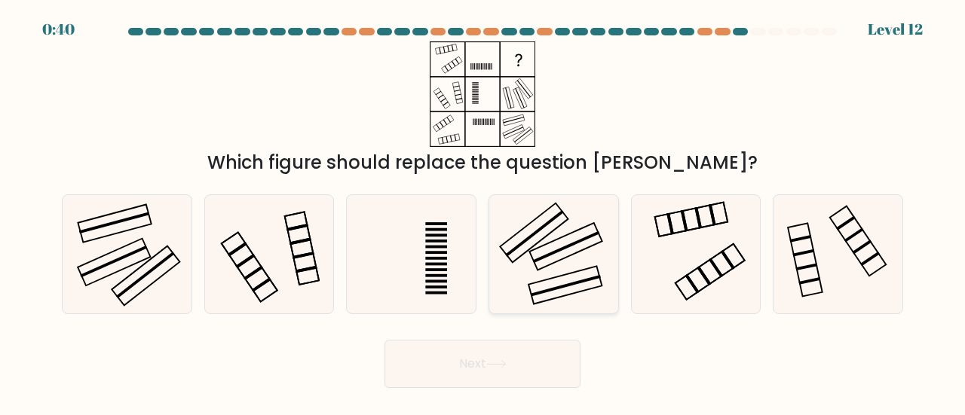
click at [571, 222] on icon at bounding box center [554, 254] width 118 height 118
click at [483, 212] on input "d." at bounding box center [483, 210] width 1 height 4
radio input "true"
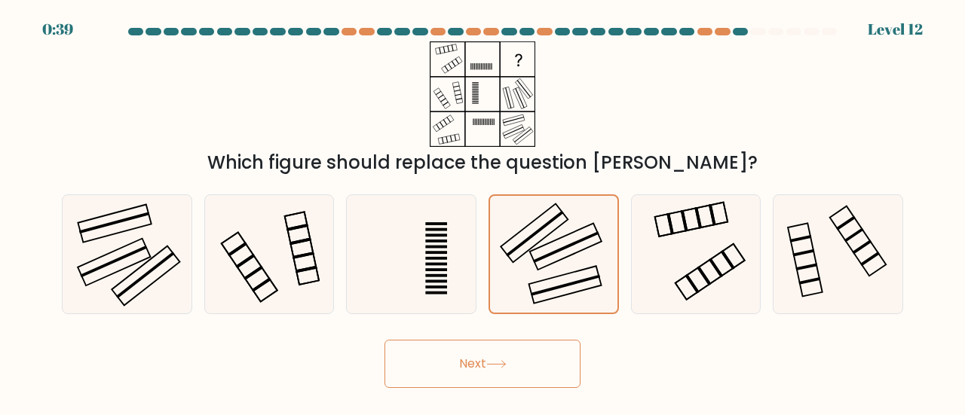
click at [485, 355] on button "Next" at bounding box center [483, 364] width 196 height 48
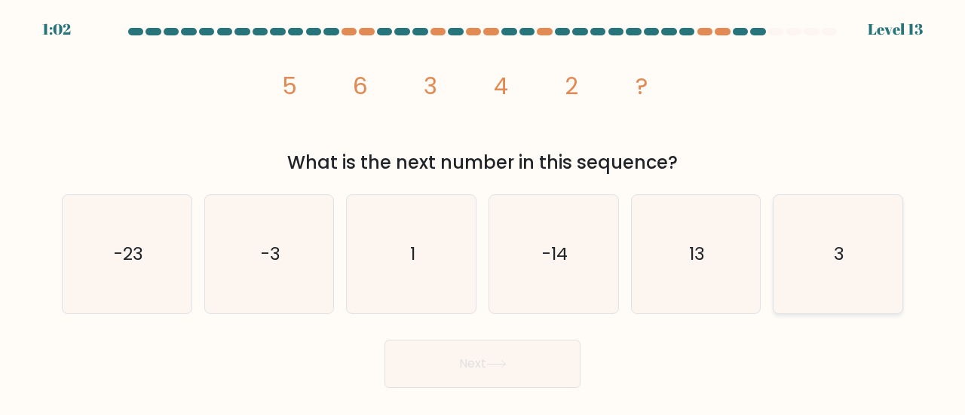
click at [806, 234] on icon "3" at bounding box center [838, 254] width 118 height 118
click at [483, 212] on input "f. 3" at bounding box center [483, 210] width 1 height 4
radio input "true"
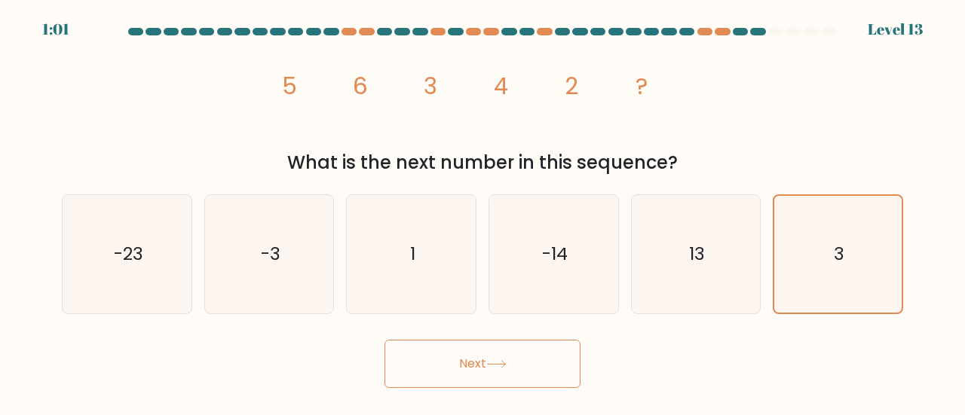
click at [501, 364] on icon at bounding box center [496, 364] width 18 height 7
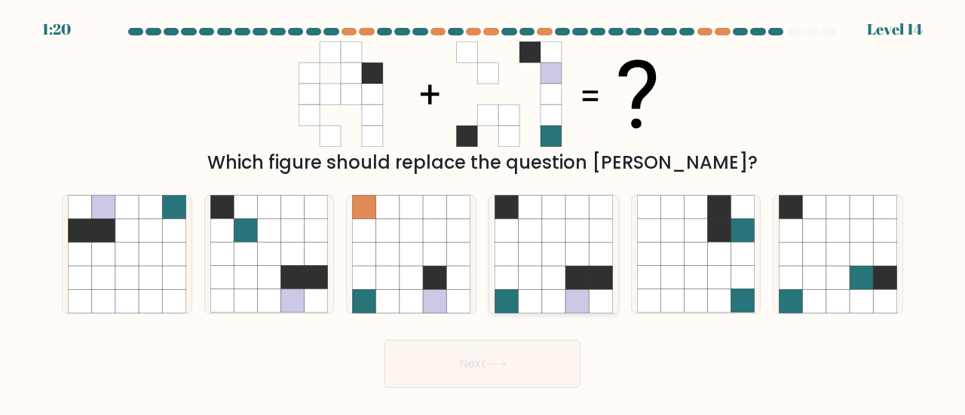
click at [531, 290] on icon at bounding box center [529, 301] width 23 height 23
click at [483, 212] on input "d." at bounding box center [483, 210] width 1 height 4
radio input "true"
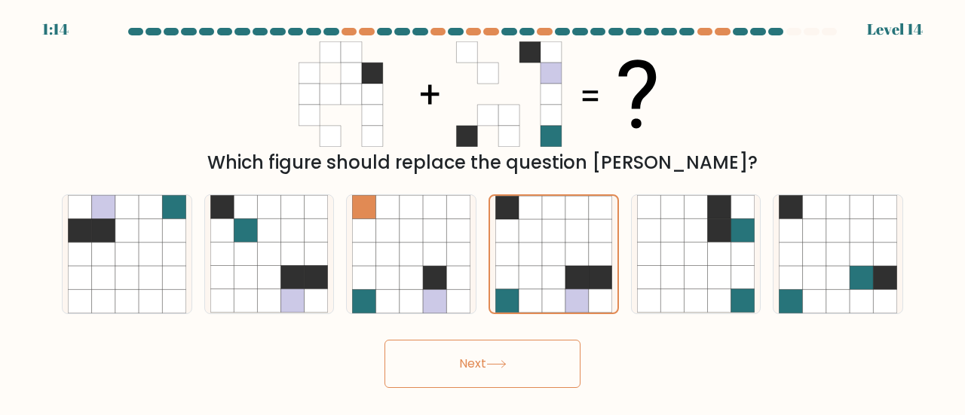
click at [512, 367] on button "Next" at bounding box center [483, 364] width 196 height 48
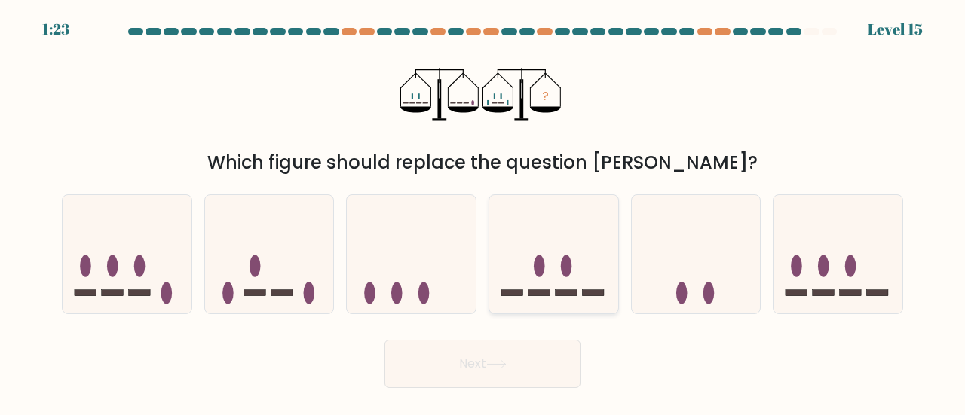
click at [578, 265] on icon at bounding box center [553, 254] width 129 height 106
click at [483, 212] on input "d." at bounding box center [483, 210] width 1 height 4
radio input "true"
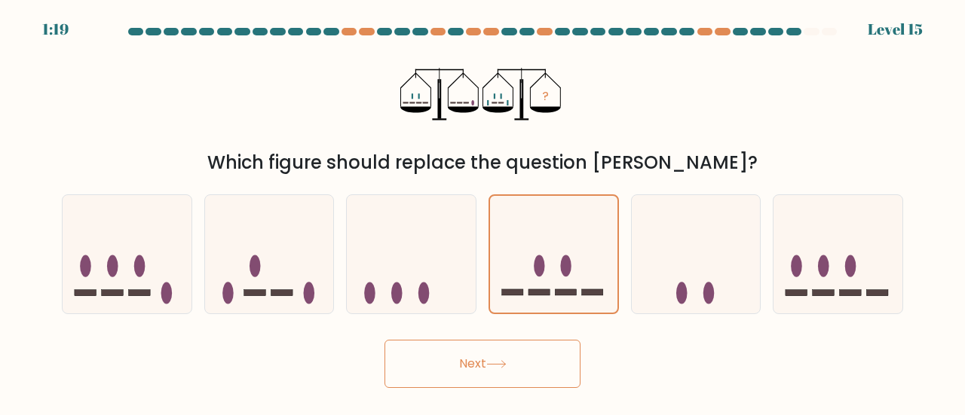
click at [476, 353] on button "Next" at bounding box center [483, 364] width 196 height 48
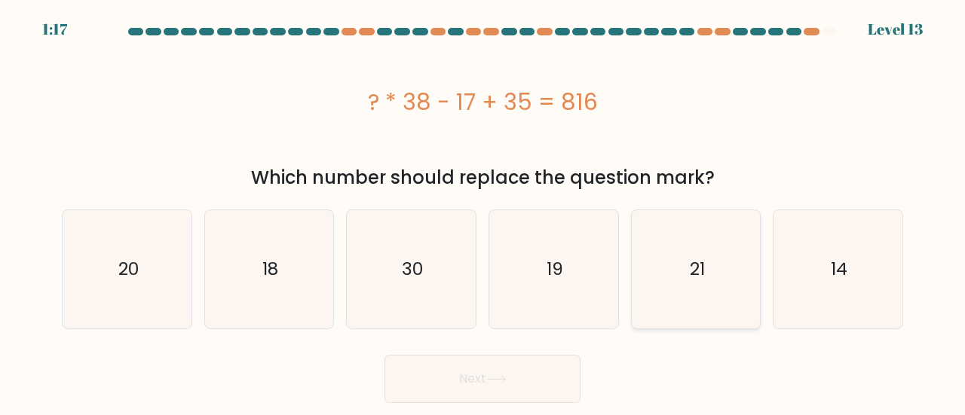
click at [648, 264] on icon "21" at bounding box center [696, 269] width 118 height 118
click at [483, 212] on input "e. 21" at bounding box center [483, 210] width 1 height 4
radio input "true"
click at [483, 374] on button "Next" at bounding box center [483, 379] width 196 height 48
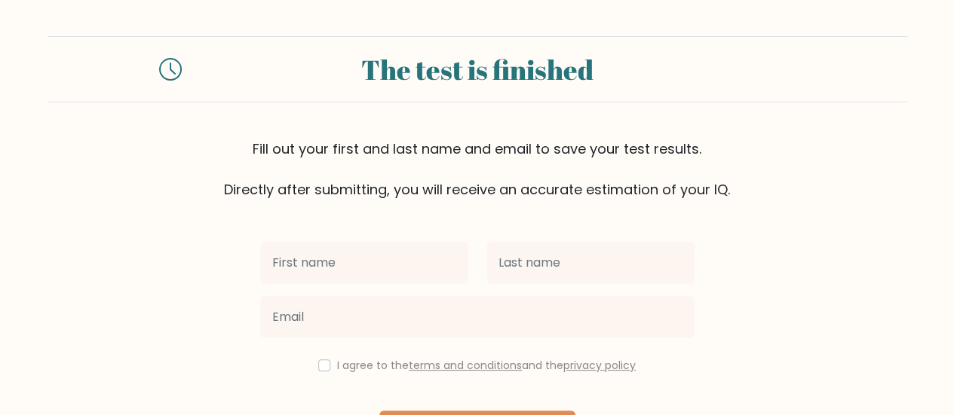
click at [345, 260] on input "text" at bounding box center [364, 263] width 208 height 42
type input "Arya Maulana"
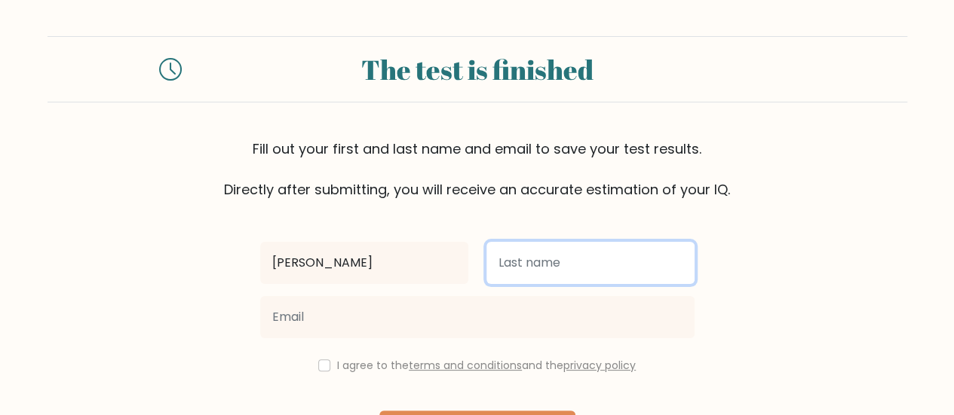
click at [506, 247] on input "text" at bounding box center [590, 263] width 208 height 42
type input "Daffa Ramadhan"
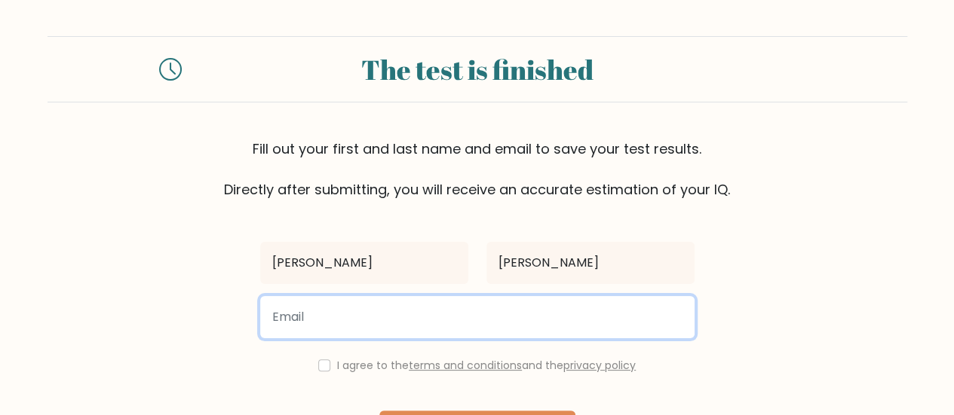
click at [544, 310] on input "email" at bounding box center [477, 317] width 434 height 42
type input "DAFFASOLO47@GMAIL.COM"
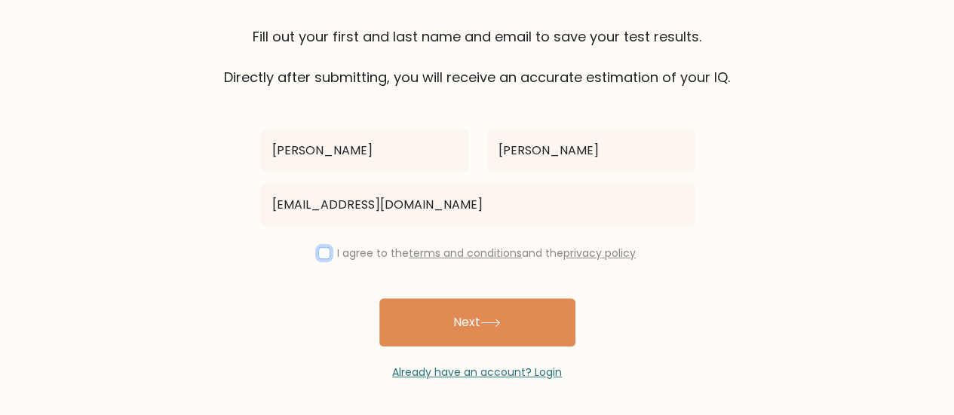
click at [323, 253] on input "checkbox" at bounding box center [324, 253] width 12 height 12
checkbox input "true"
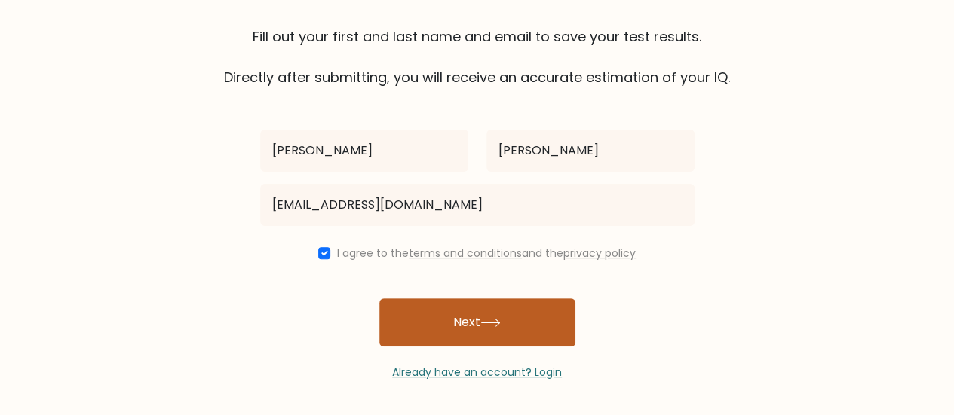
click at [421, 316] on button "Next" at bounding box center [477, 323] width 196 height 48
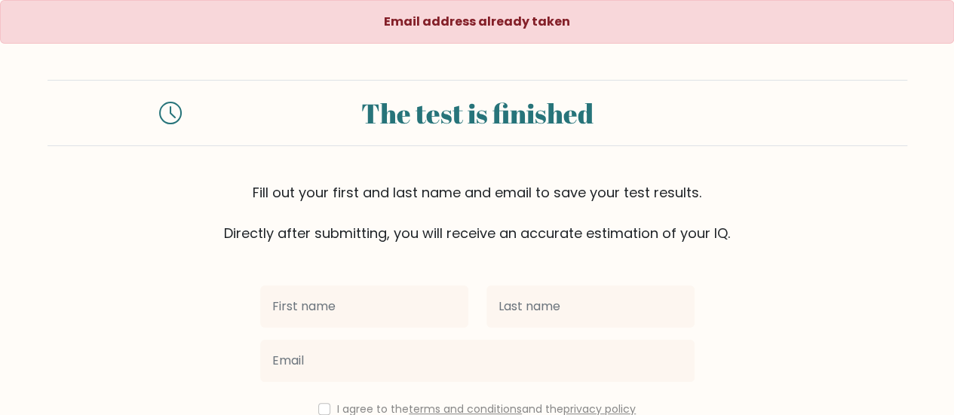
scroll to position [155, 0]
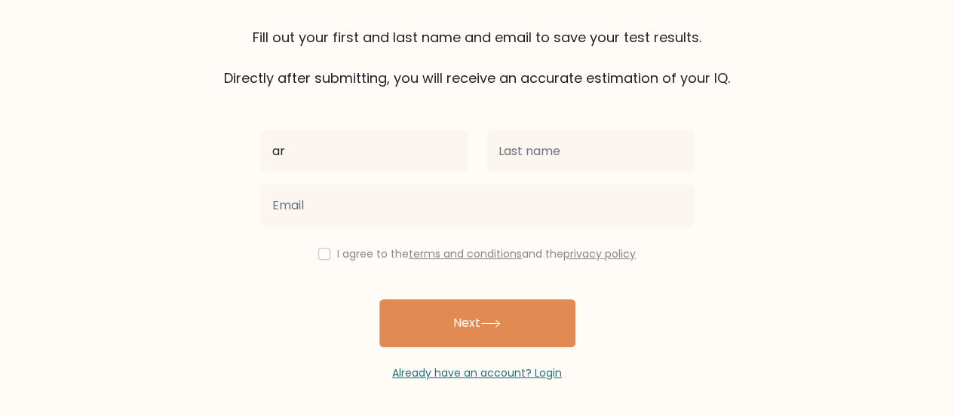
type input "[PERSON_NAME]"
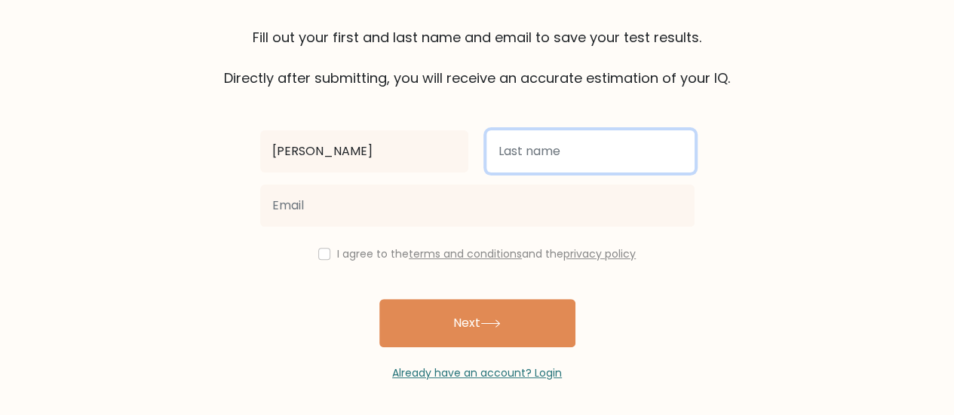
click at [531, 142] on input "text" at bounding box center [590, 151] width 208 height 42
type input "[PERSON_NAME]"
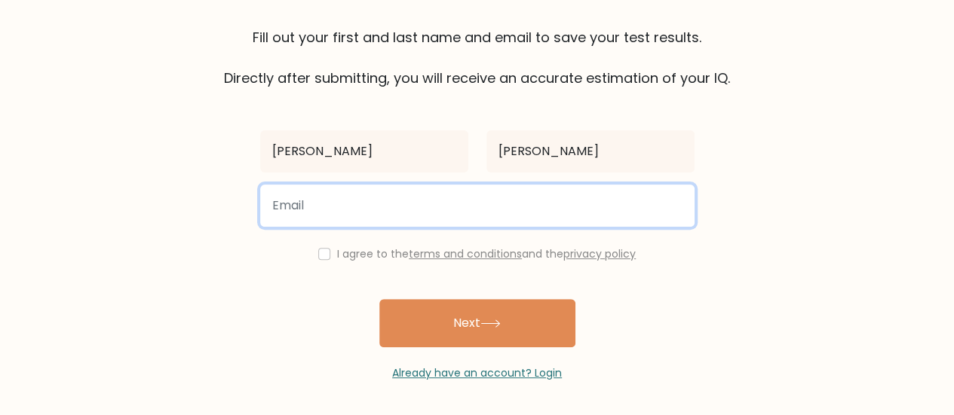
click at [509, 190] on input "email" at bounding box center [477, 206] width 434 height 42
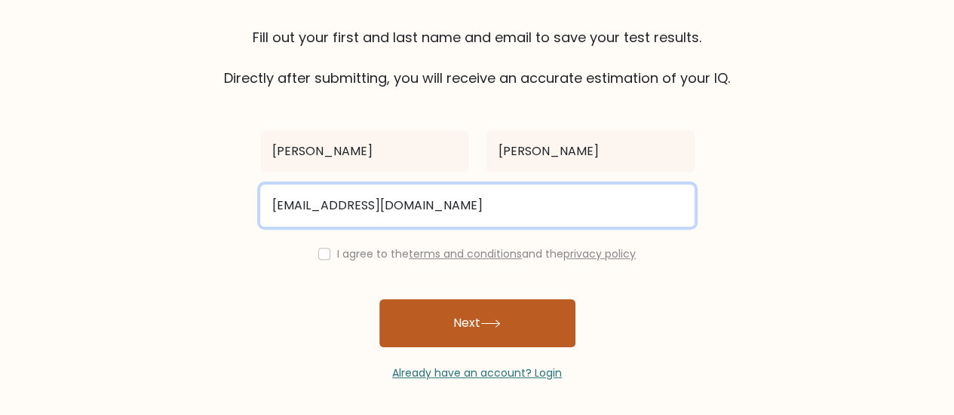
type input "punyaaryak001@gmail.com"
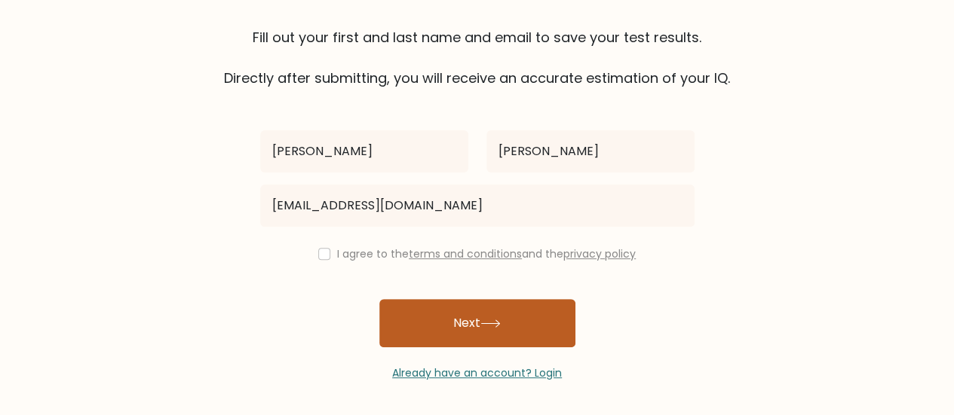
click at [467, 314] on button "Next" at bounding box center [477, 323] width 196 height 48
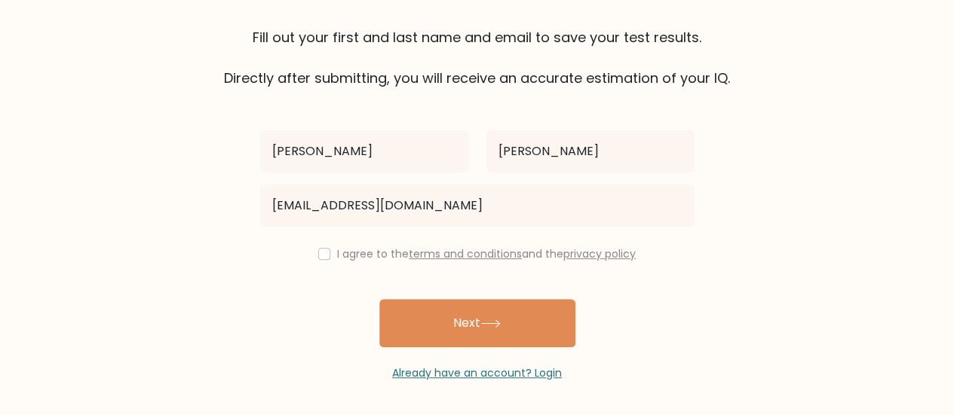
click at [312, 247] on div "I agree to the terms and conditions and the privacy policy" at bounding box center [477, 254] width 452 height 18
click at [318, 253] on input "checkbox" at bounding box center [324, 254] width 12 height 12
checkbox input "true"
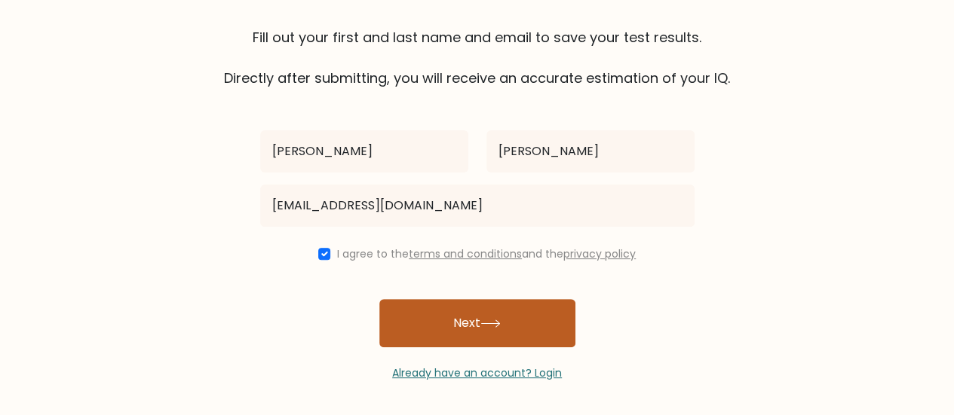
click at [424, 339] on button "Next" at bounding box center [477, 323] width 196 height 48
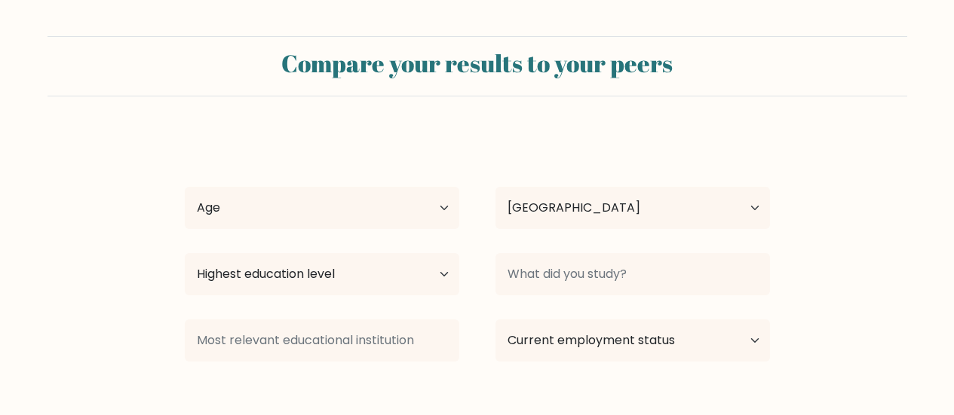
select select "ID"
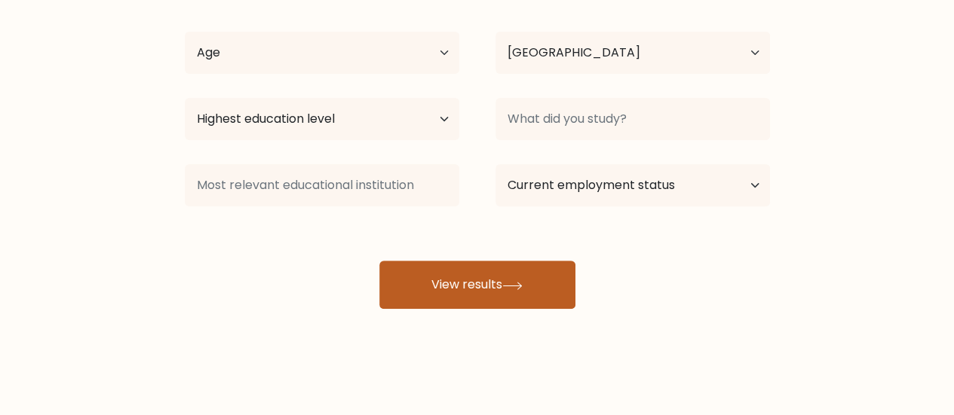
click at [449, 272] on button "View results" at bounding box center [477, 285] width 196 height 48
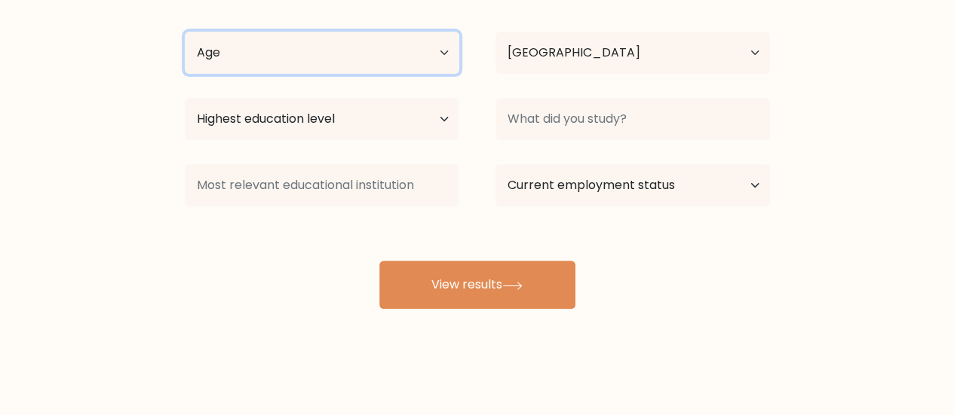
click at [349, 57] on select "Age Under 18 years old 18-24 years old 25-34 years old 35-44 years old 45-54 ye…" at bounding box center [322, 53] width 274 height 42
select select "18_24"
click at [185, 32] on select "Age Under 18 years old 18-24 years old 25-34 years old 35-44 years old 45-54 ye…" at bounding box center [322, 53] width 274 height 42
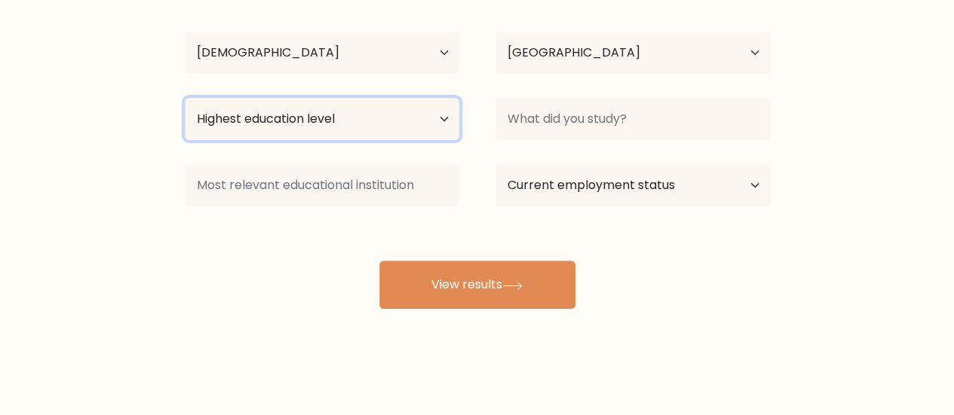
click at [378, 118] on select "Highest education level No schooling Primary Lower Secondary Upper Secondary Oc…" at bounding box center [322, 119] width 274 height 42
select select "upper_secondary"
click at [185, 98] on select "Highest education level No schooling Primary Lower Secondary Upper Secondary Oc…" at bounding box center [322, 119] width 274 height 42
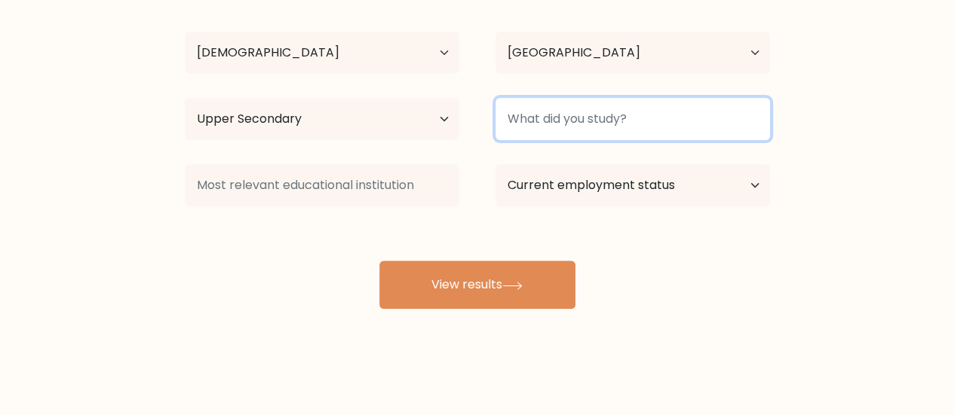
click at [517, 111] on input at bounding box center [632, 119] width 274 height 42
type input "Communication"
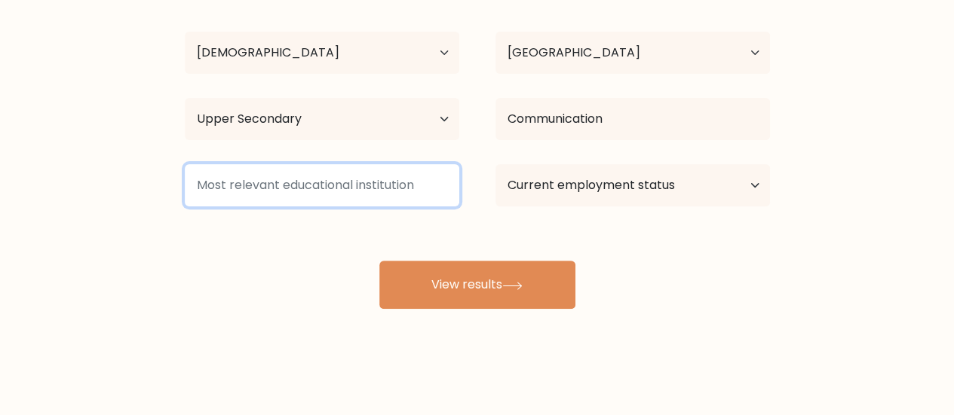
click at [385, 192] on input at bounding box center [322, 185] width 274 height 42
type input "UNS"
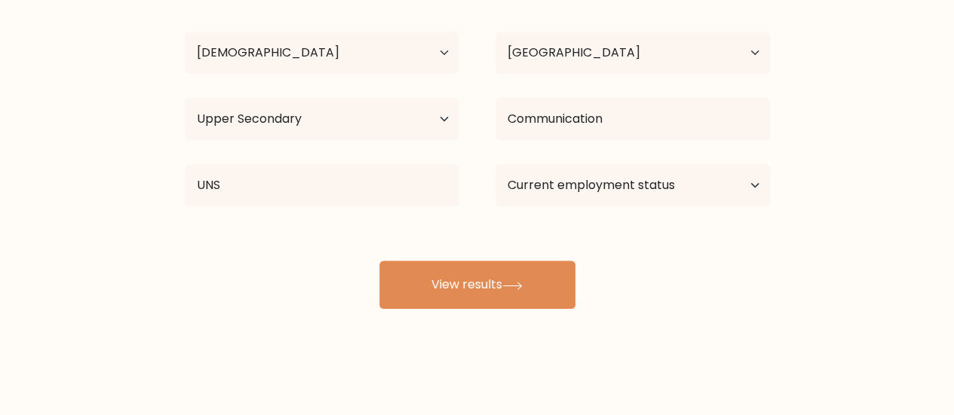
click at [572, 209] on div "Current employment status Employed Student Retired Other / prefer not to answer" at bounding box center [632, 185] width 311 height 54
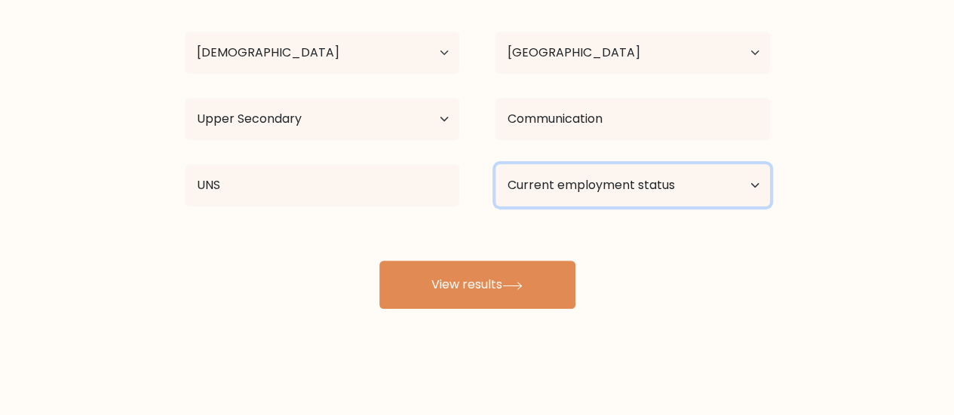
click at [573, 204] on select "Current employment status Employed Student Retired Other / prefer not to answer" at bounding box center [632, 185] width 274 height 42
select select "employed"
click at [495, 164] on select "Current employment status Employed Student Retired Other / prefer not to answer" at bounding box center [632, 185] width 274 height 42
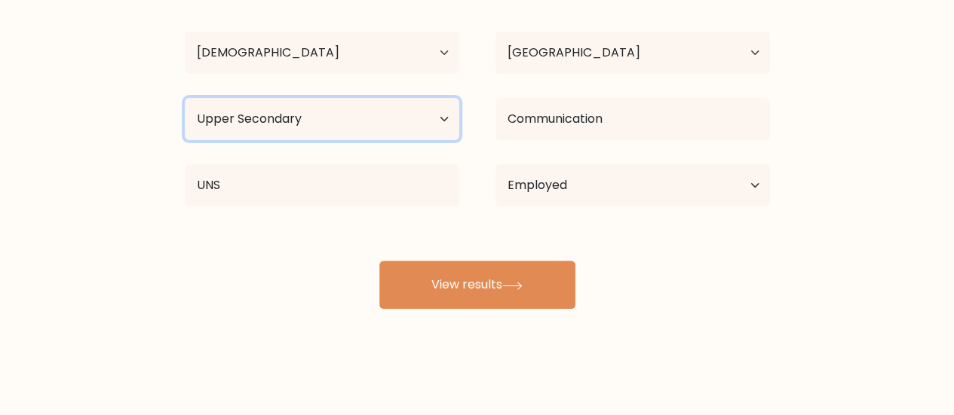
click at [394, 132] on select "Highest education level No schooling Primary Lower Secondary Upper Secondary Oc…" at bounding box center [322, 119] width 274 height 42
select select "bachelors_degree"
click at [185, 98] on select "Highest education level No schooling Primary Lower Secondary Upper Secondary Oc…" at bounding box center [322, 119] width 274 height 42
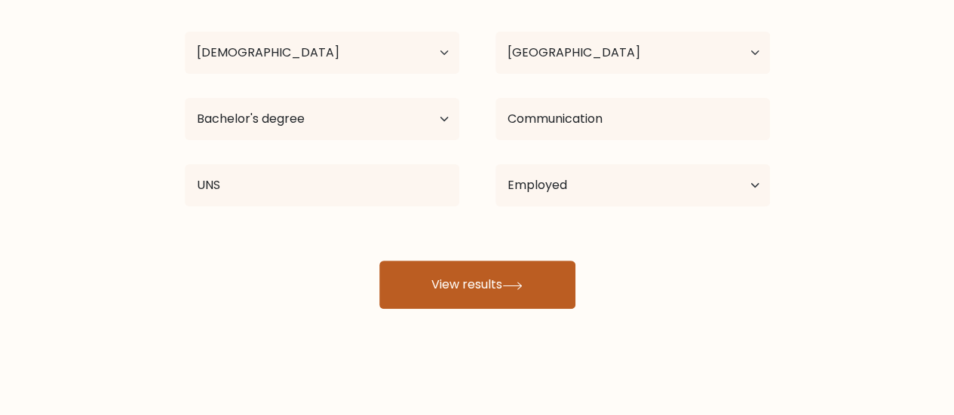
click at [440, 289] on button "View results" at bounding box center [477, 285] width 196 height 48
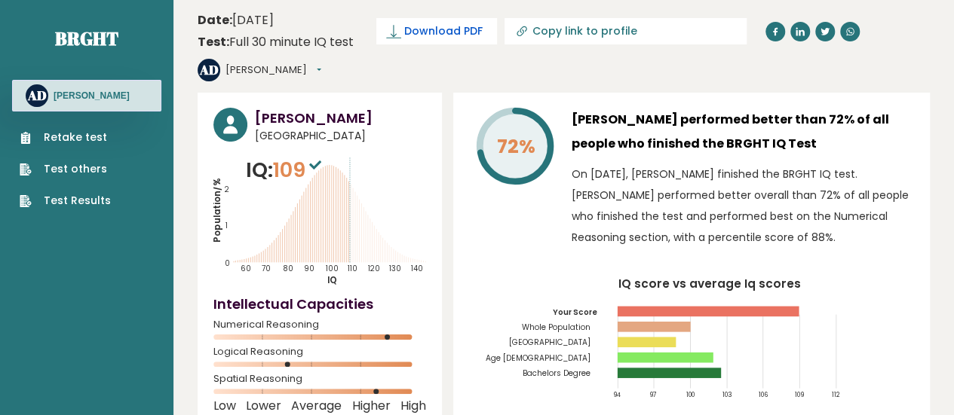
click at [430, 35] on span "Download PDF" at bounding box center [443, 31] width 78 height 16
